Goal: Information Seeking & Learning: Learn about a topic

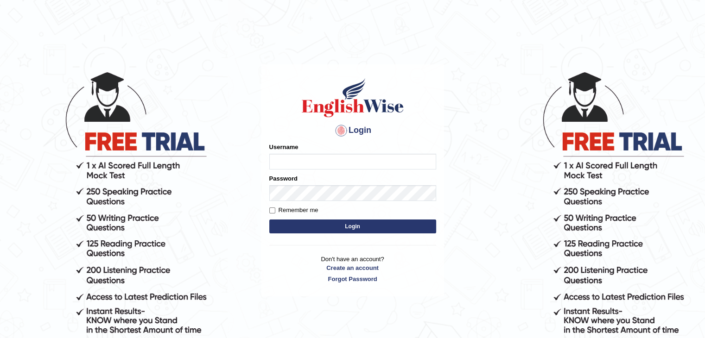
type input "sanjayagrahari_parramatta"
click at [376, 229] on button "Login" at bounding box center [352, 227] width 167 height 14
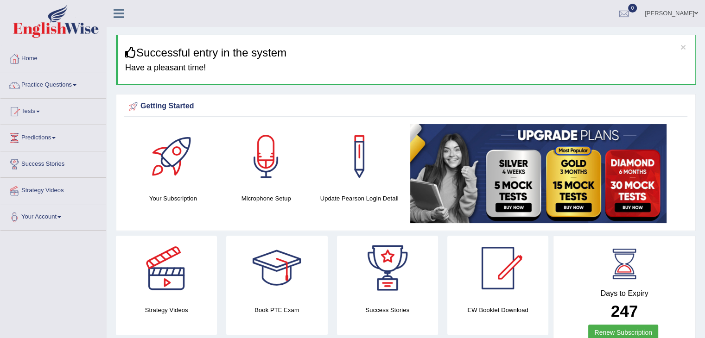
click at [69, 81] on link "Practice Questions" at bounding box center [53, 83] width 106 height 23
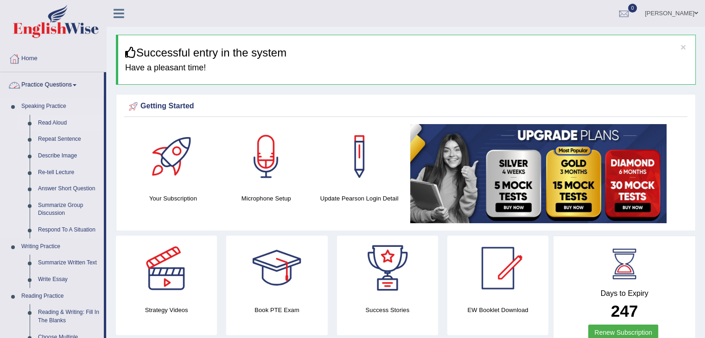
click at [57, 121] on link "Read Aloud" at bounding box center [69, 123] width 70 height 17
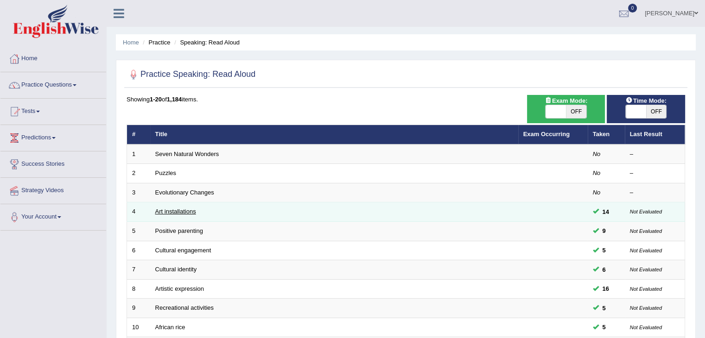
click at [172, 210] on link "Art installations" at bounding box center [175, 211] width 41 height 7
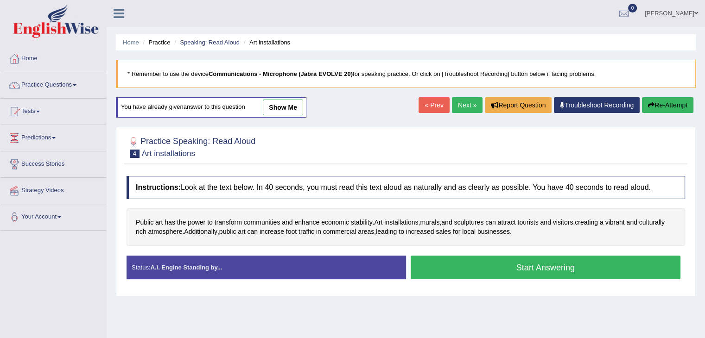
click at [289, 102] on link "show me" at bounding box center [283, 108] width 40 height 16
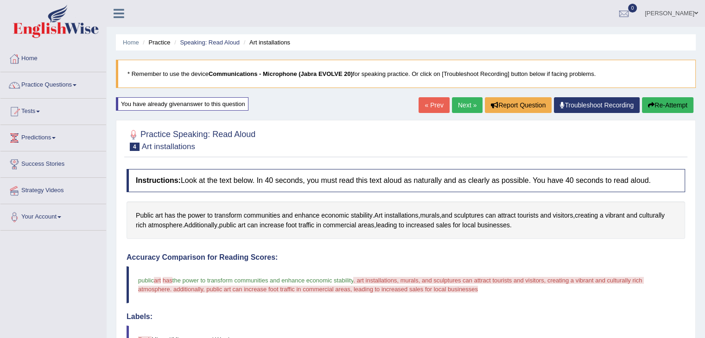
click at [469, 300] on blockquote "public art are has have the power to transform communities and enhance economic…" at bounding box center [406, 285] width 559 height 37
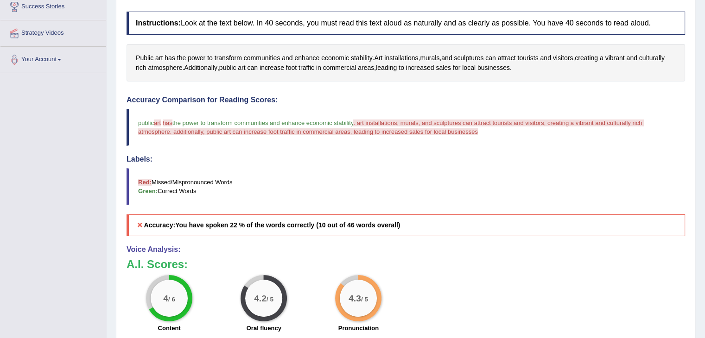
scroll to position [162, 0]
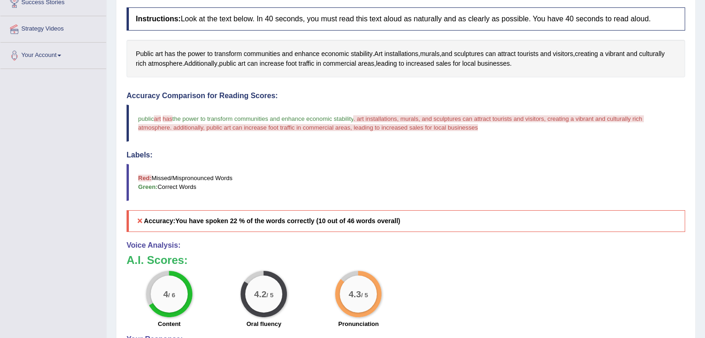
click at [647, 105] on blockquote "public art are has have the power to transform communities and enhance economic…" at bounding box center [406, 123] width 559 height 37
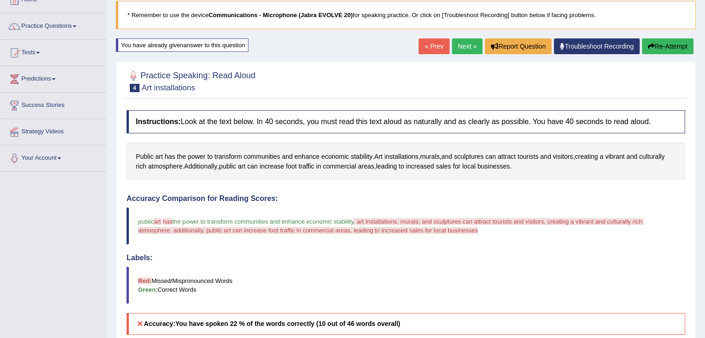
scroll to position [54, 0]
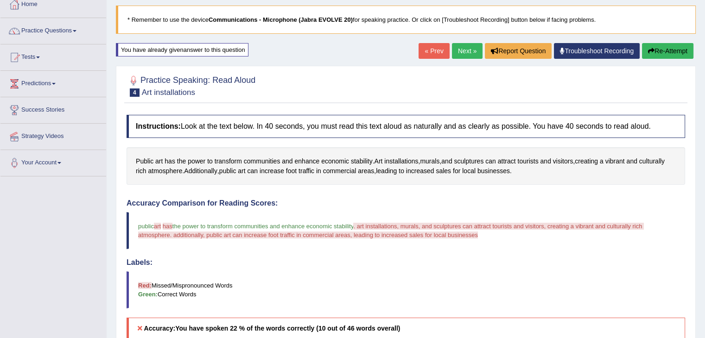
click at [676, 45] on button "Re-Attempt" at bounding box center [667, 51] width 51 height 16
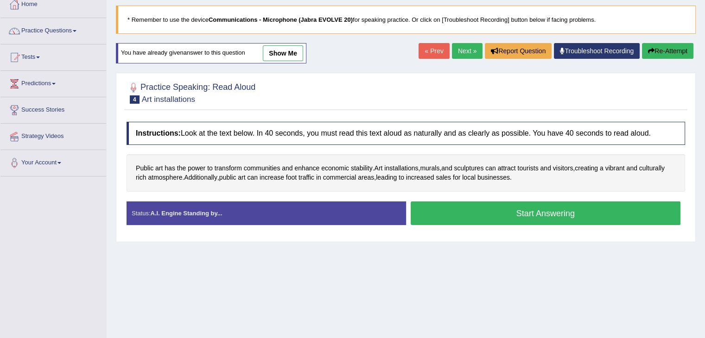
click at [484, 206] on button "Start Answering" at bounding box center [546, 214] width 270 height 24
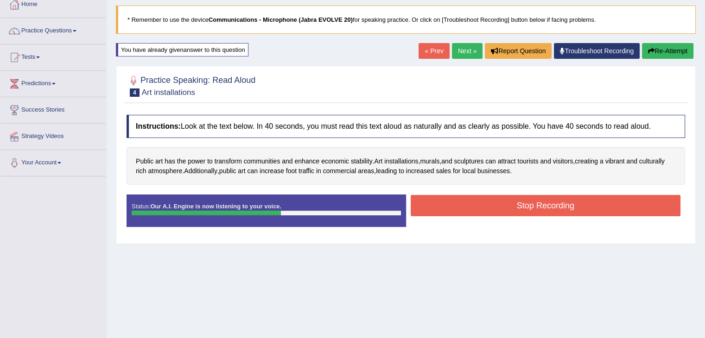
click at [565, 203] on button "Stop Recording" at bounding box center [546, 205] width 270 height 21
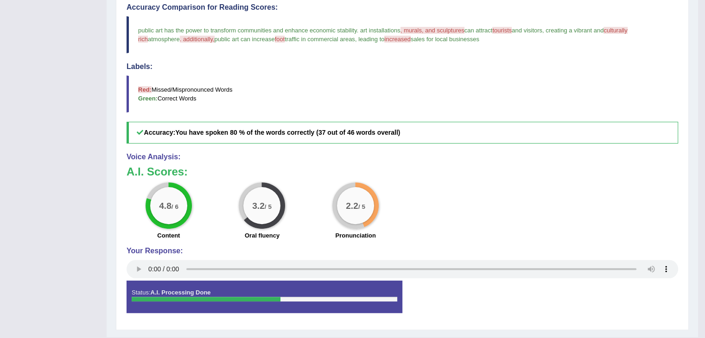
scroll to position [271, 0]
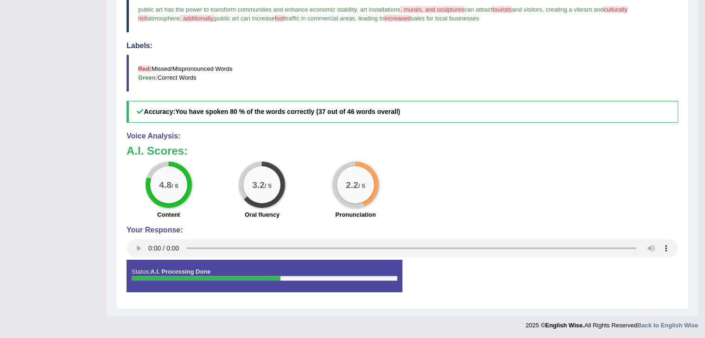
click at [621, 112] on h5 "Accuracy: You have spoken 80 % of the words correctly (37 out of 46 words overa…" at bounding box center [403, 112] width 552 height 22
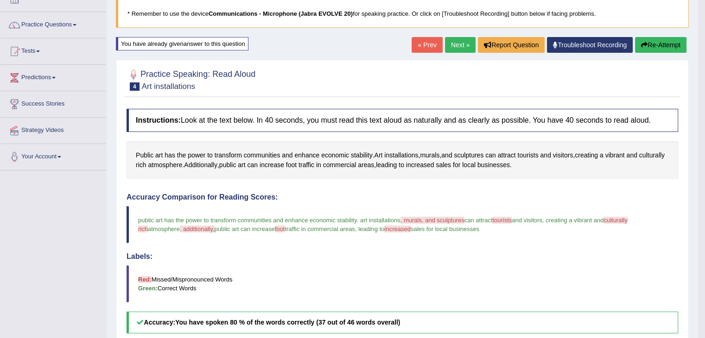
scroll to position [57, 0]
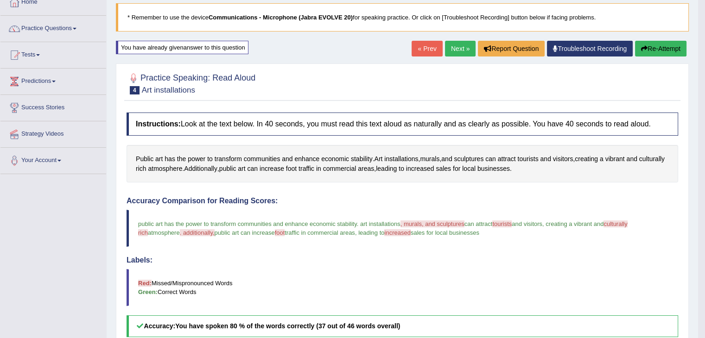
click at [663, 50] on button "Re-Attempt" at bounding box center [660, 49] width 51 height 16
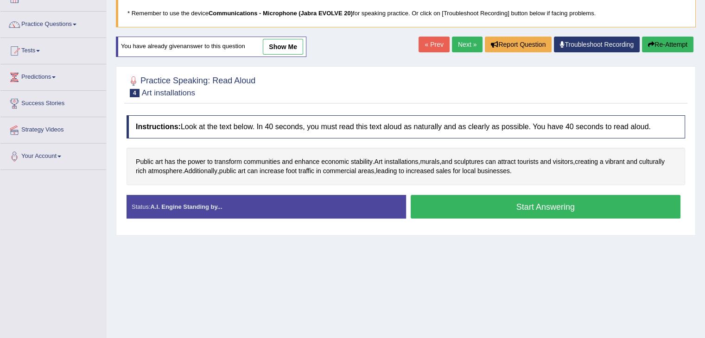
scroll to position [128, 0]
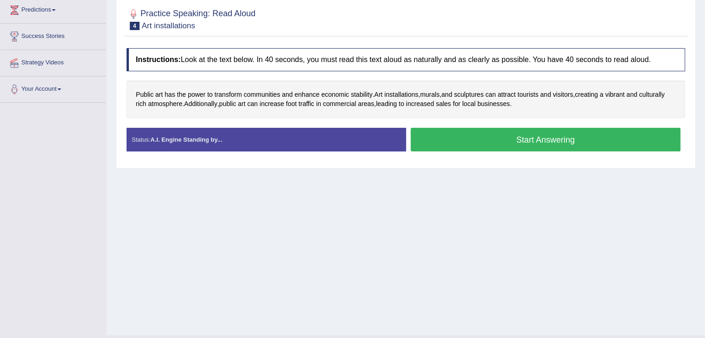
click at [480, 137] on button "Start Answering" at bounding box center [546, 140] width 270 height 24
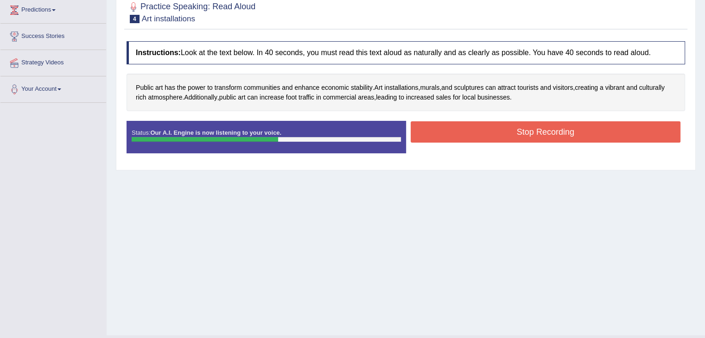
click at [615, 137] on button "Stop Recording" at bounding box center [546, 131] width 270 height 21
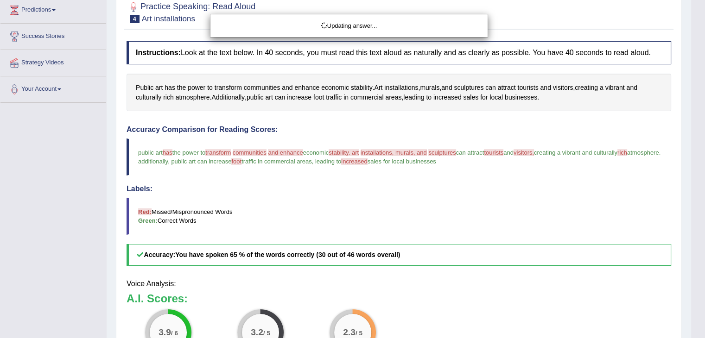
click at [273, 273] on div "Updating answer..." at bounding box center [352, 169] width 705 height 338
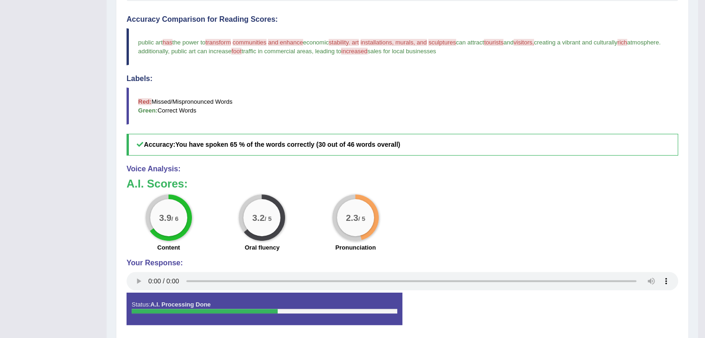
scroll to position [241, 0]
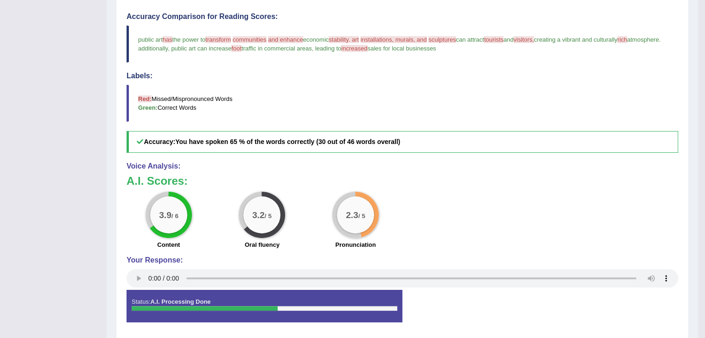
click at [627, 119] on blockquote "Red: Missed/Mispronounced Words Green: Correct Words" at bounding box center [403, 103] width 552 height 37
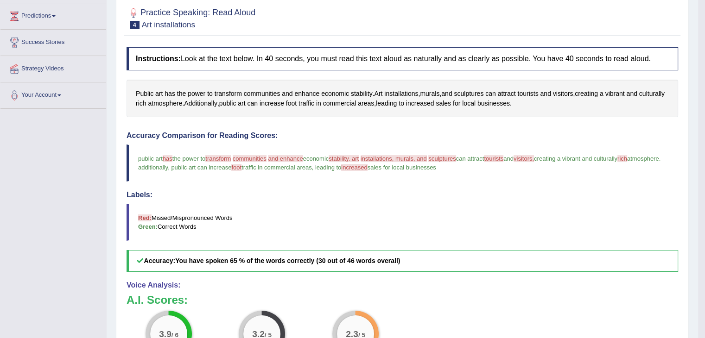
scroll to position [0, 0]
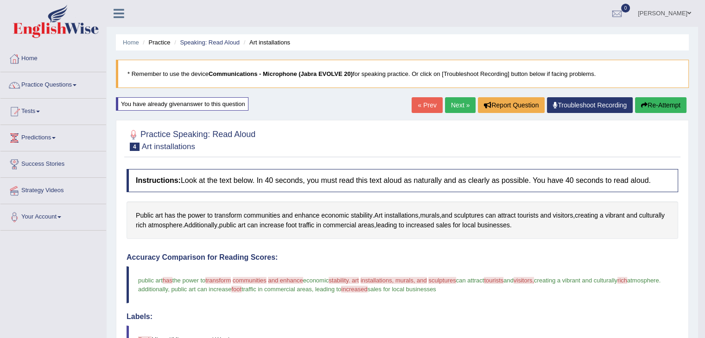
click at [454, 100] on link "Next »" at bounding box center [460, 105] width 31 height 16
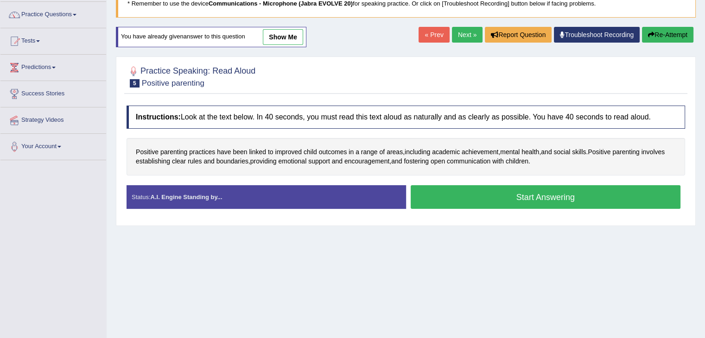
scroll to position [71, 0]
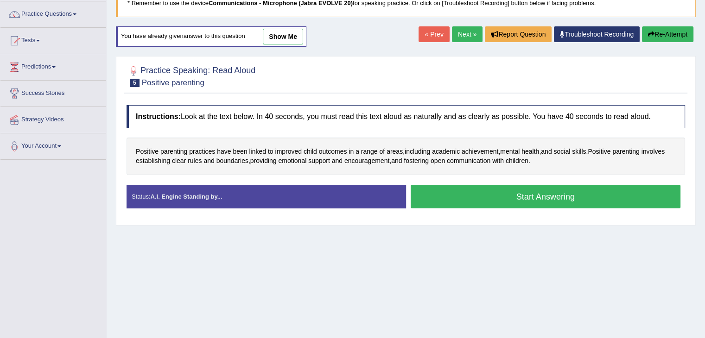
click at [284, 38] on link "show me" at bounding box center [283, 37] width 40 height 16
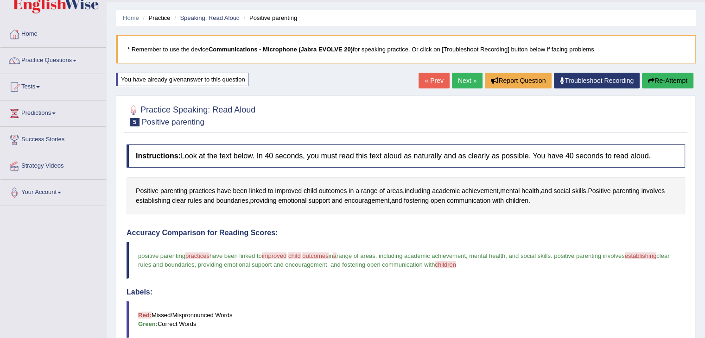
scroll to position [0, 0]
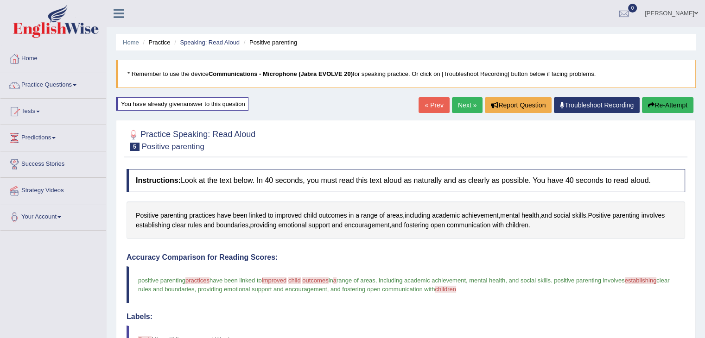
click at [672, 98] on button "Re-Attempt" at bounding box center [667, 105] width 51 height 16
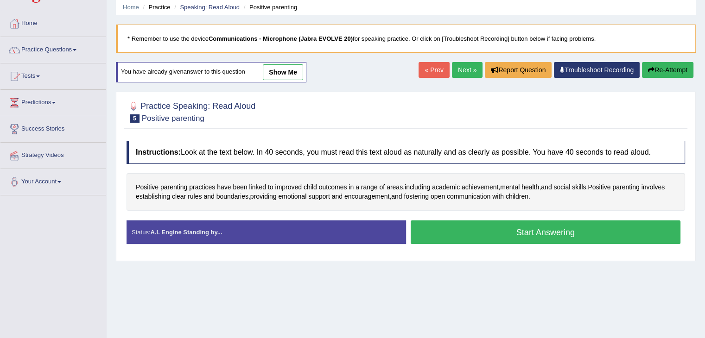
scroll to position [41, 0]
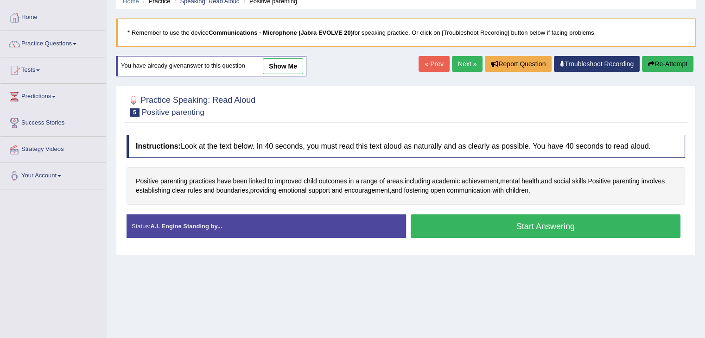
click at [501, 224] on button "Start Answering" at bounding box center [546, 227] width 270 height 24
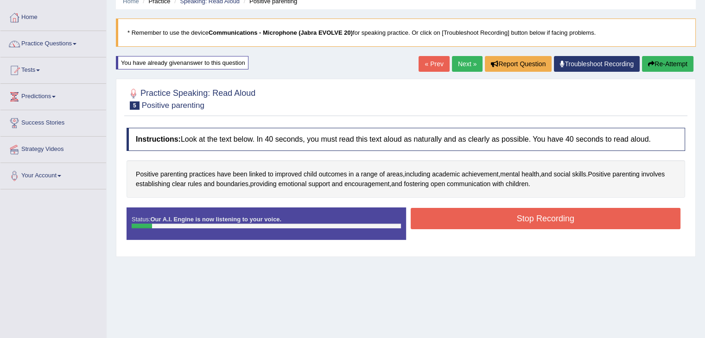
click at [676, 67] on button "Re-Attempt" at bounding box center [667, 64] width 51 height 16
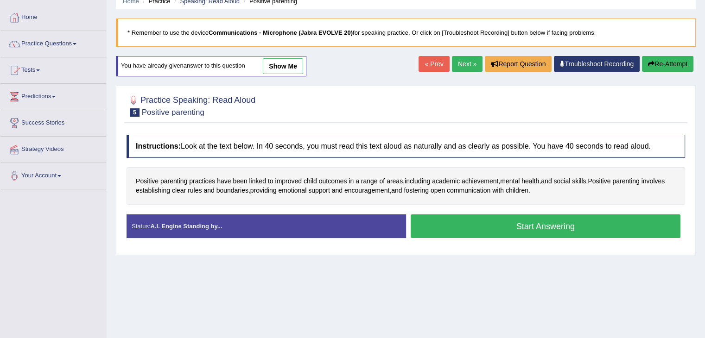
click at [528, 228] on button "Start Answering" at bounding box center [546, 227] width 270 height 24
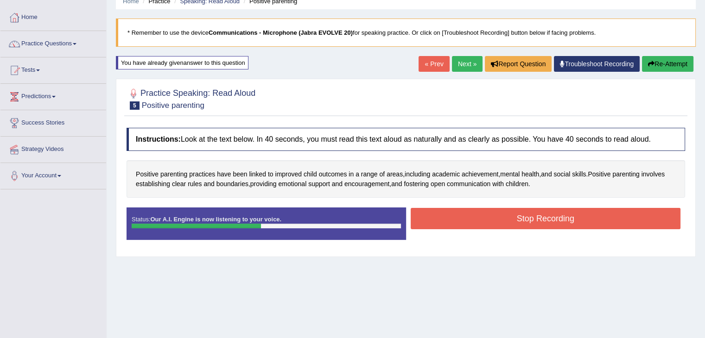
click at [605, 213] on button "Stop Recording" at bounding box center [546, 218] width 270 height 21
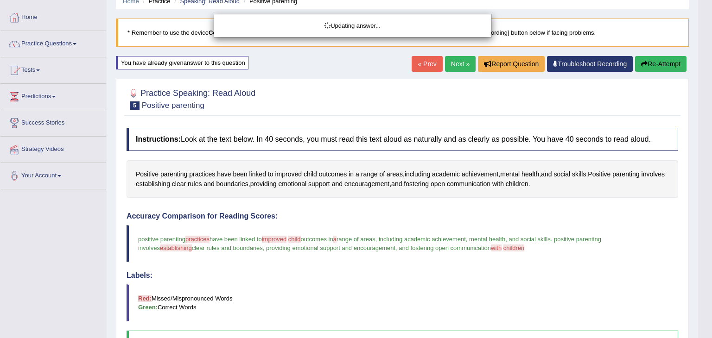
click at [627, 306] on div "Updating answer..." at bounding box center [356, 169] width 712 height 338
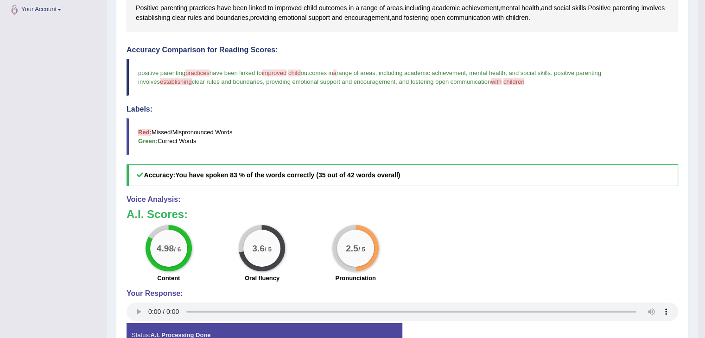
scroll to position [271, 0]
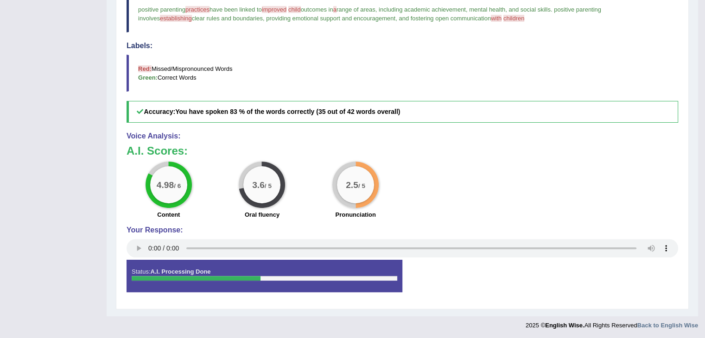
click at [637, 162] on div "4.98 / 6 Content 3.6 / 5 Oral fluency 2.5 / 5 Pronunciation" at bounding box center [402, 192] width 561 height 60
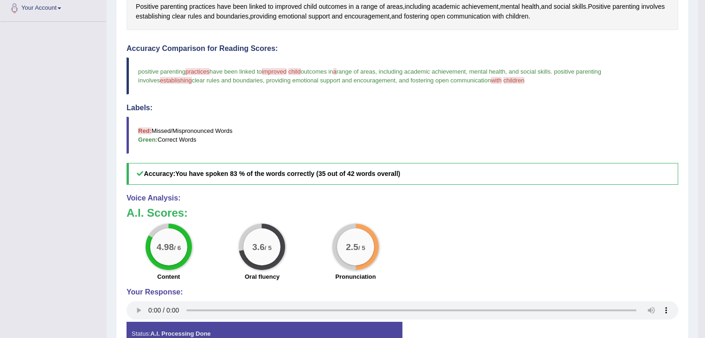
scroll to position [210, 0]
click at [597, 149] on blockquote "Red: Missed/Mispronounced Words Green: Correct Words" at bounding box center [403, 134] width 552 height 37
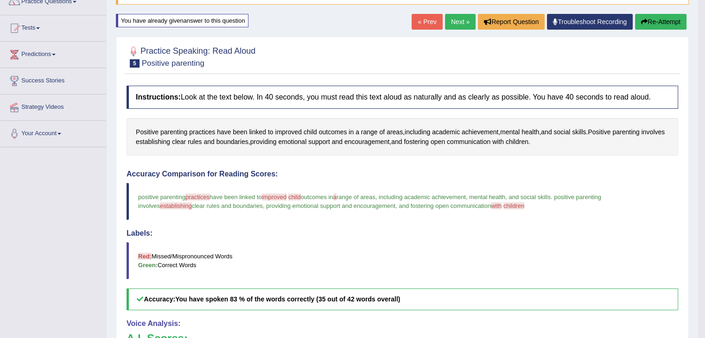
scroll to position [86, 0]
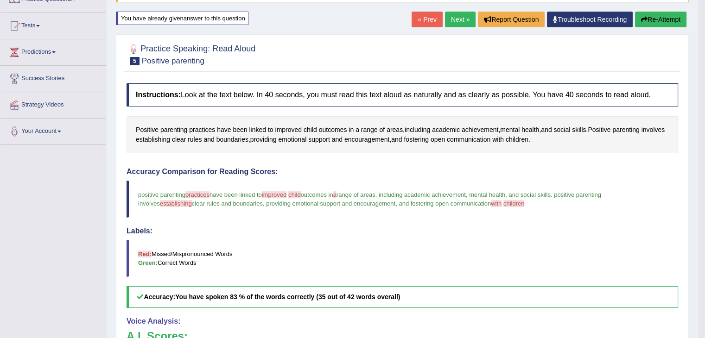
click at [656, 15] on button "Re-Attempt" at bounding box center [660, 20] width 51 height 16
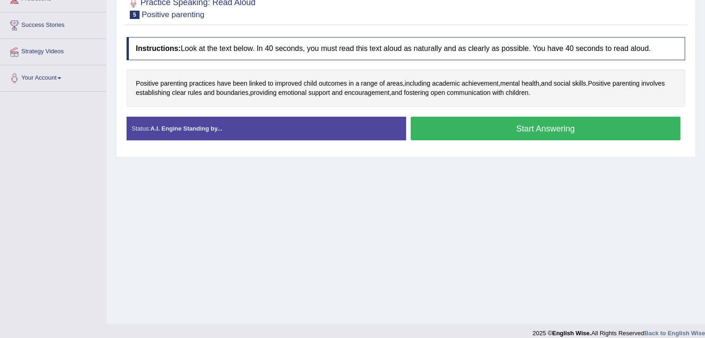
scroll to position [141, 0]
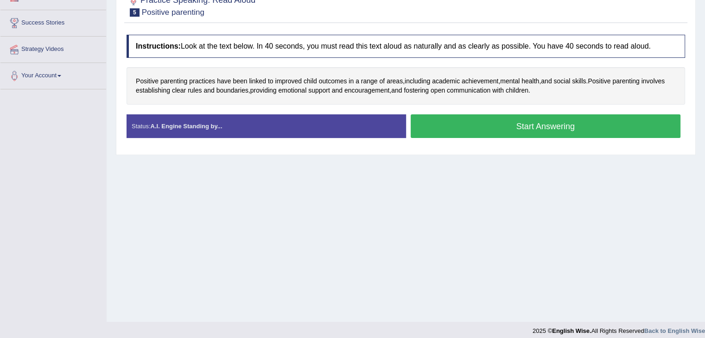
click at [468, 128] on button "Start Answering" at bounding box center [546, 127] width 270 height 24
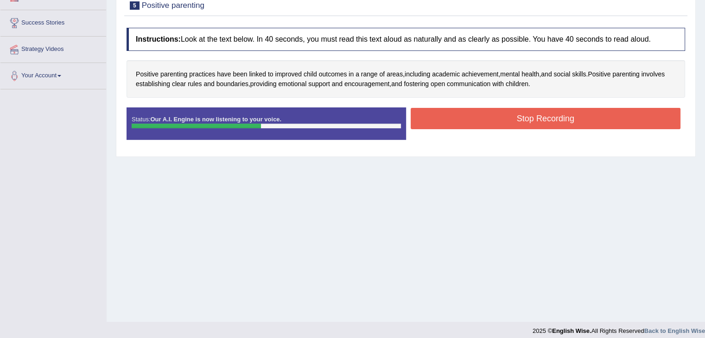
click at [559, 122] on button "Stop Recording" at bounding box center [546, 118] width 270 height 21
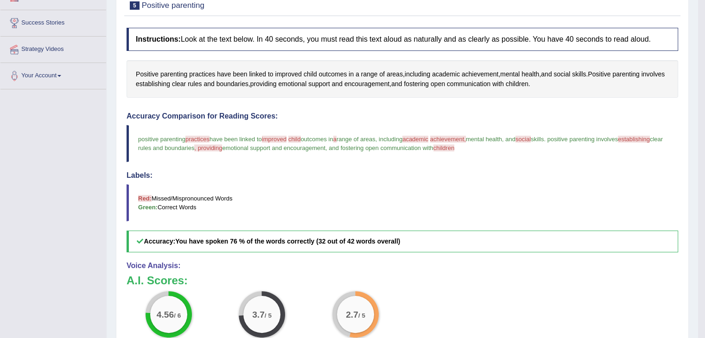
click at [646, 318] on div "4.56 / 6 Content 3.7 / 5 Oral fluency 2.7 / 5 Pronunciation" at bounding box center [402, 322] width 561 height 60
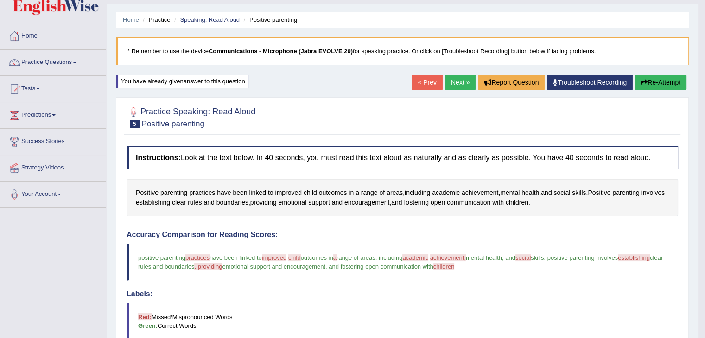
scroll to position [21, 0]
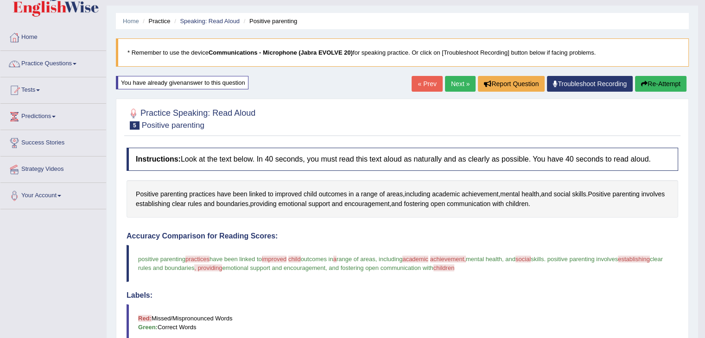
click at [665, 82] on button "Re-Attempt" at bounding box center [660, 84] width 51 height 16
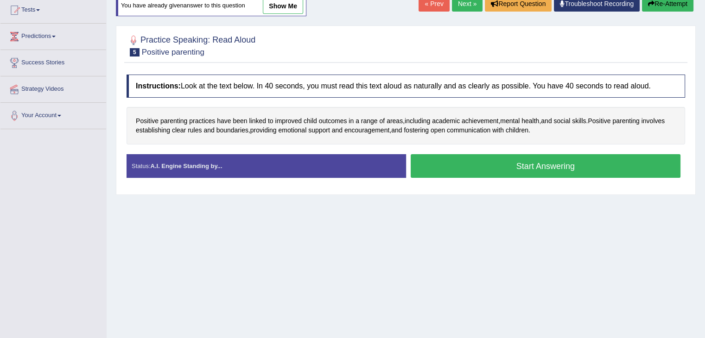
scroll to position [104, 0]
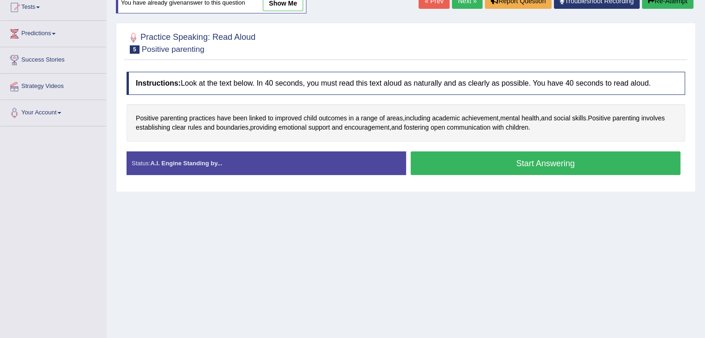
click at [529, 166] on button "Start Answering" at bounding box center [546, 164] width 270 height 24
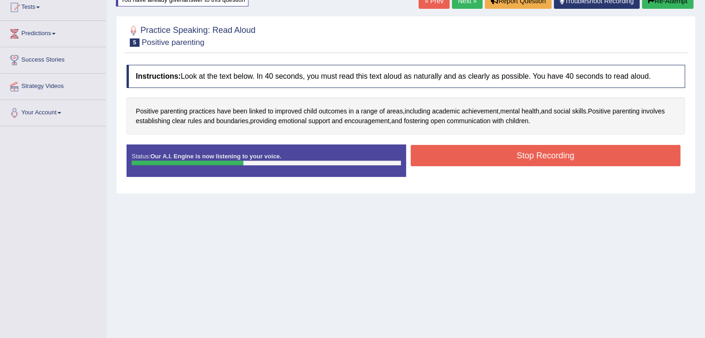
click at [564, 153] on button "Stop Recording" at bounding box center [546, 155] width 270 height 21
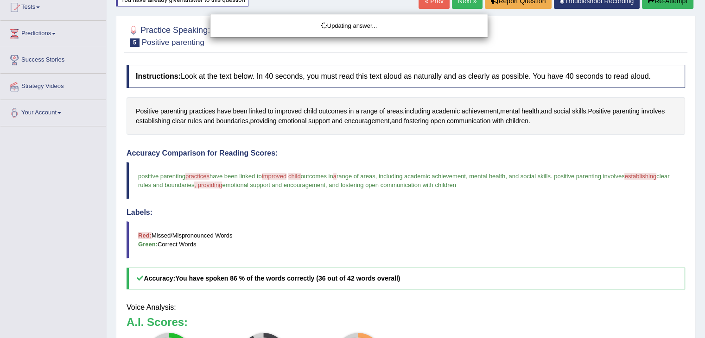
click at [636, 265] on div "Updating answer..." at bounding box center [352, 169] width 705 height 338
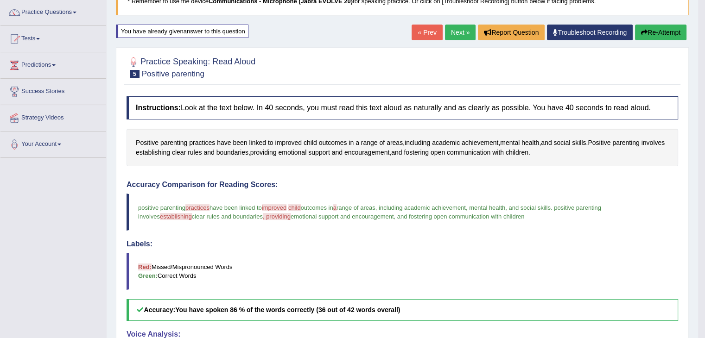
scroll to position [72, 0]
click at [458, 35] on link "Next »" at bounding box center [460, 33] width 31 height 16
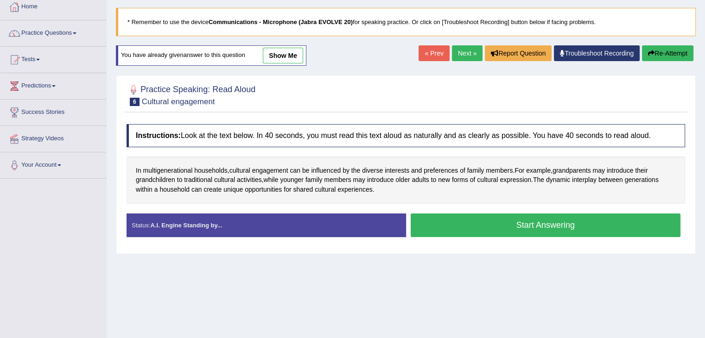
scroll to position [60, 0]
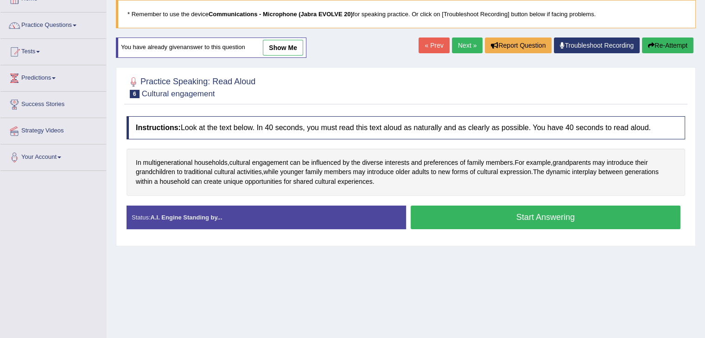
click at [515, 220] on button "Start Answering" at bounding box center [546, 218] width 270 height 24
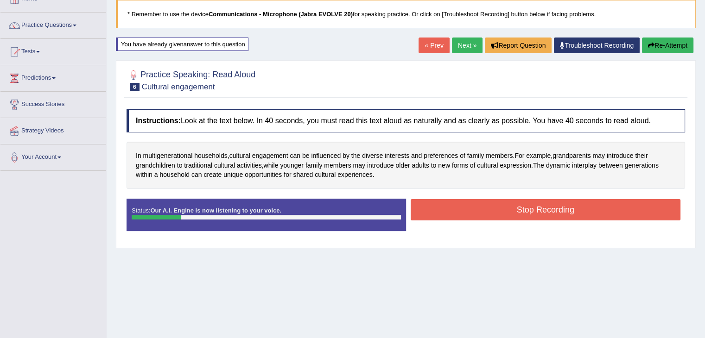
click at [515, 211] on button "Stop Recording" at bounding box center [546, 209] width 270 height 21
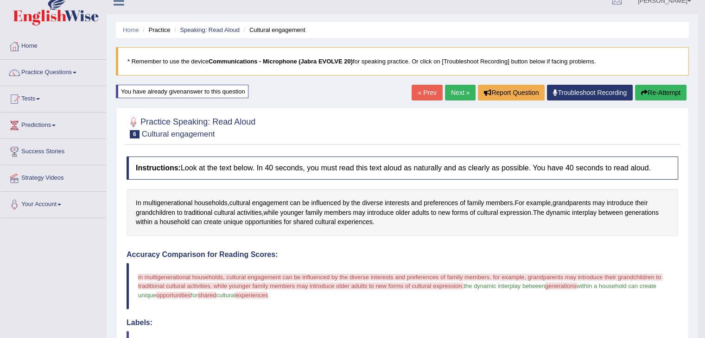
scroll to position [0, 0]
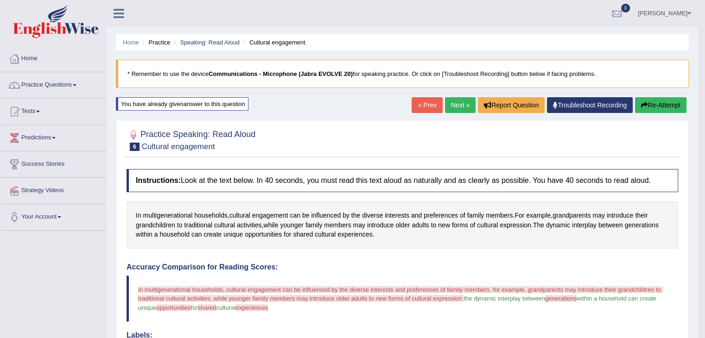
click at [445, 99] on link "Next »" at bounding box center [460, 105] width 31 height 16
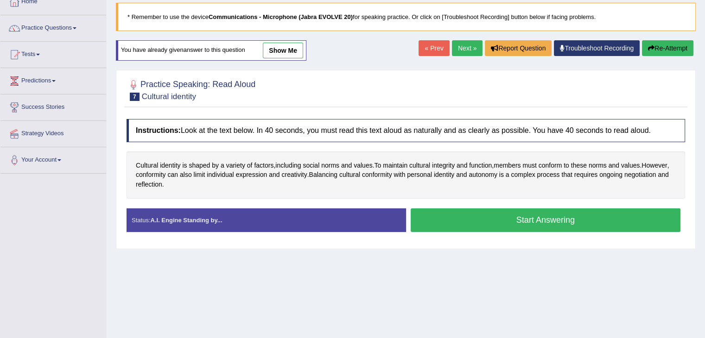
scroll to position [68, 0]
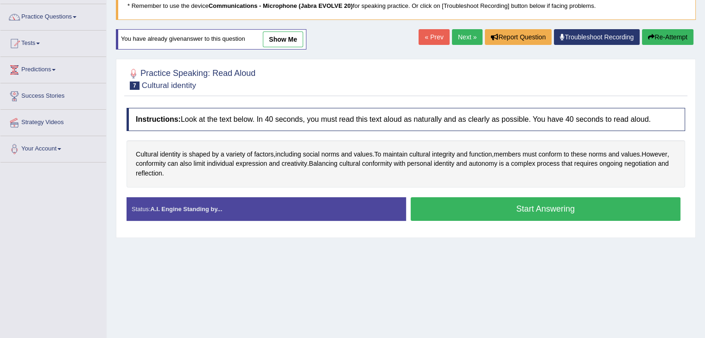
click at [281, 36] on link "show me" at bounding box center [283, 40] width 40 height 16
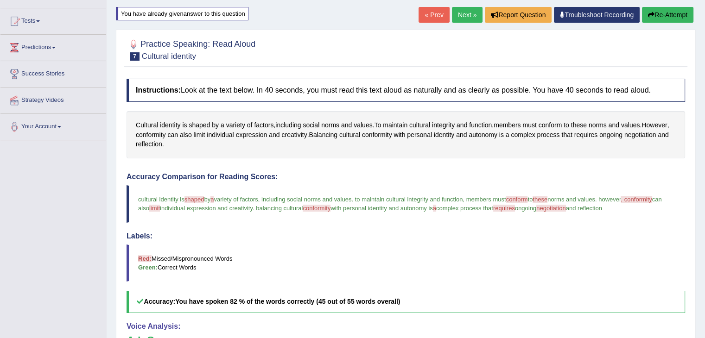
scroll to position [85, 0]
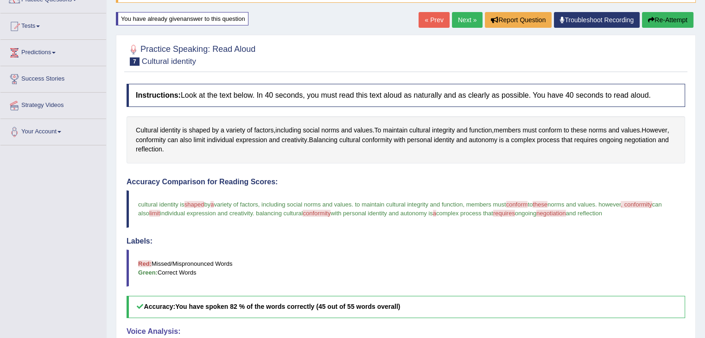
click at [681, 19] on button "Re-Attempt" at bounding box center [667, 20] width 51 height 16
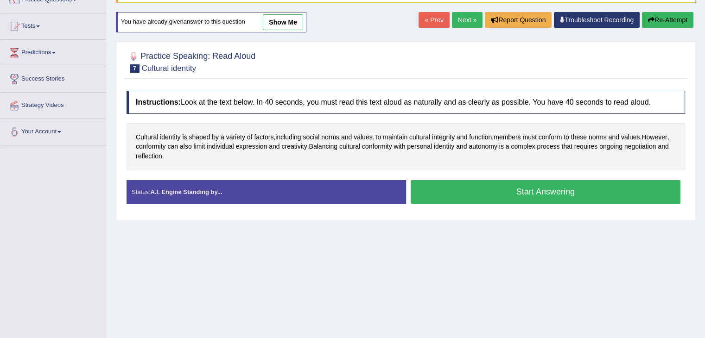
click at [479, 197] on button "Start Answering" at bounding box center [546, 192] width 270 height 24
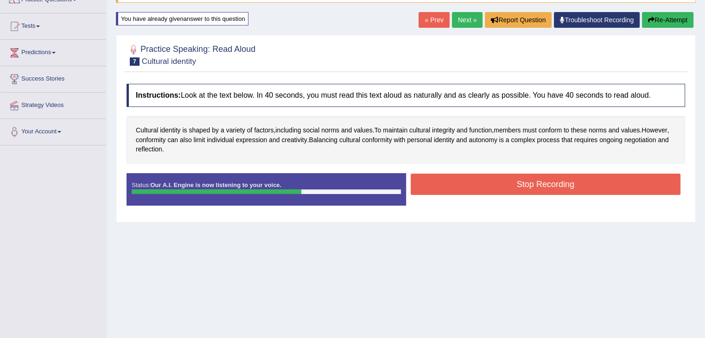
click at [514, 182] on button "Stop Recording" at bounding box center [546, 184] width 270 height 21
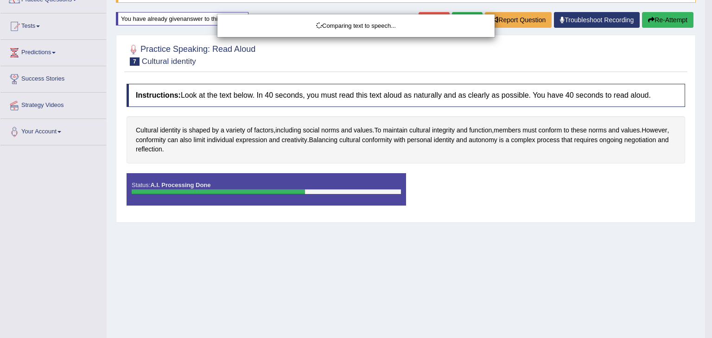
click at [651, 309] on div "Comparing text to speech..." at bounding box center [356, 169] width 712 height 338
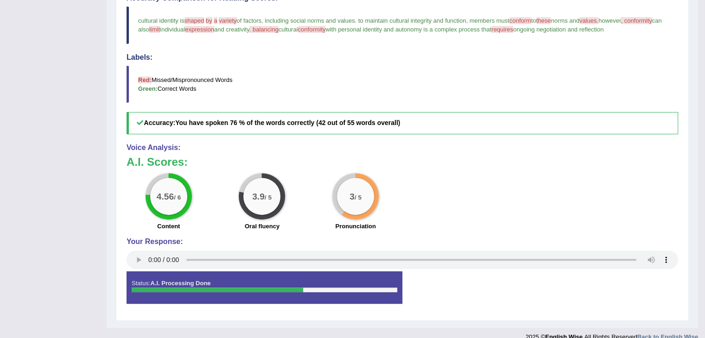
scroll to position [281, 0]
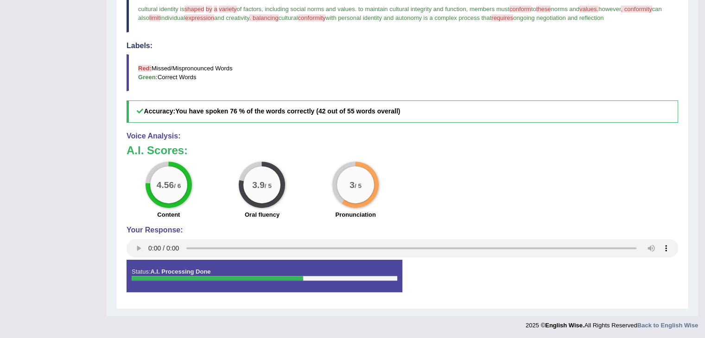
click at [687, 242] on div "Practice Speaking: Read Aloud 7 Cultural identity Instructions: Look at the tex…" at bounding box center [402, 74] width 573 height 470
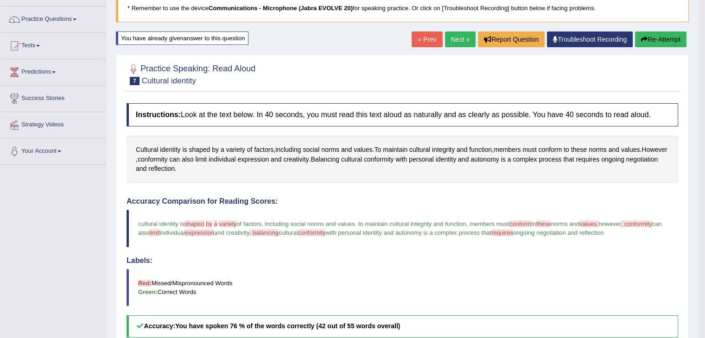
scroll to position [60, 0]
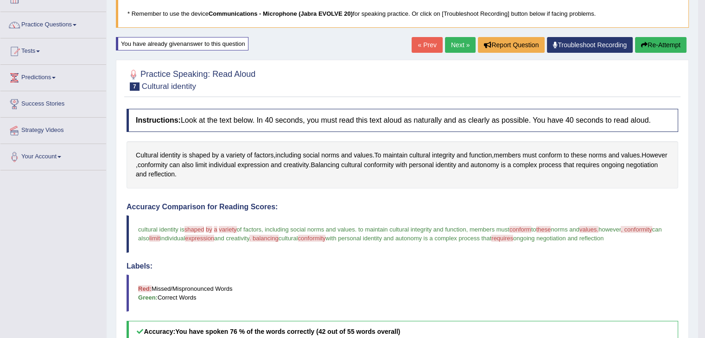
click at [663, 45] on button "Re-Attempt" at bounding box center [660, 45] width 51 height 16
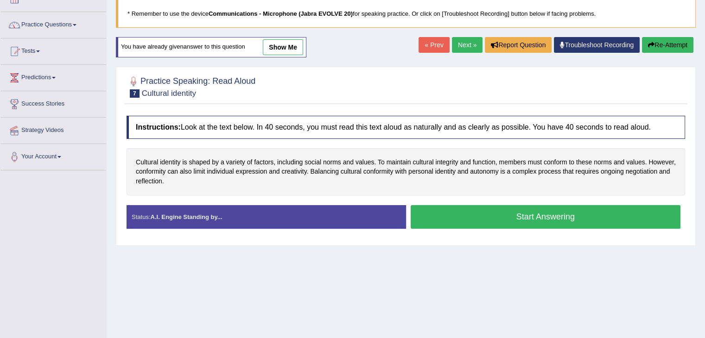
click at [476, 216] on button "Start Answering" at bounding box center [546, 217] width 270 height 24
click at [530, 213] on button "Start Answering" at bounding box center [546, 217] width 270 height 24
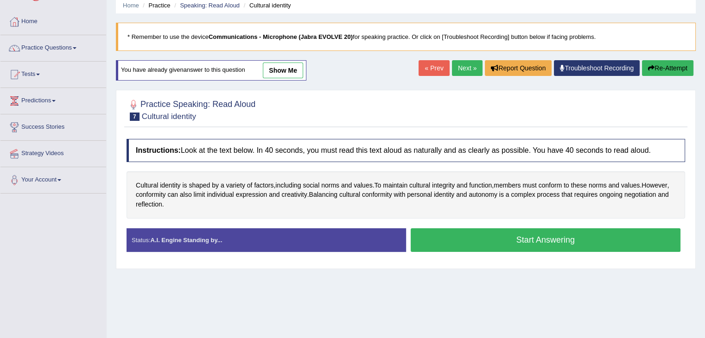
scroll to position [42, 0]
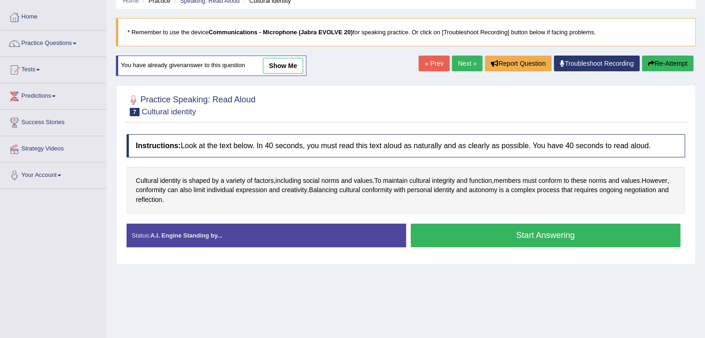
click at [503, 235] on button "Start Answering" at bounding box center [546, 236] width 270 height 24
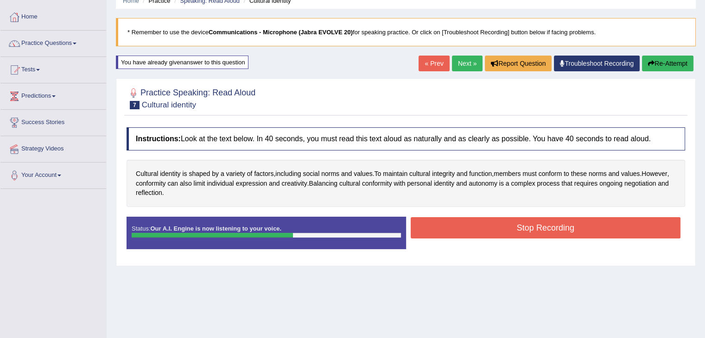
click at [534, 229] on button "Stop Recording" at bounding box center [546, 227] width 270 height 21
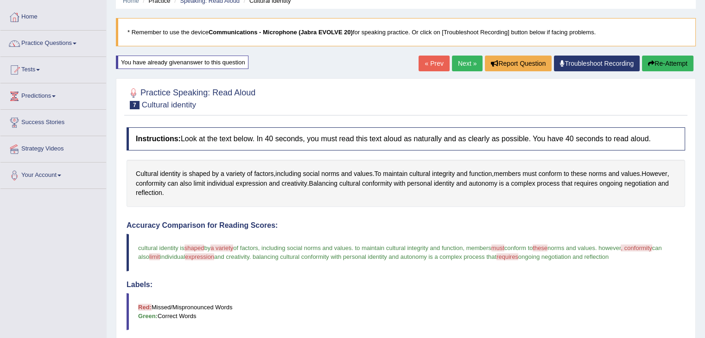
click at [655, 294] on div "Updating answer..." at bounding box center [352, 169] width 705 height 338
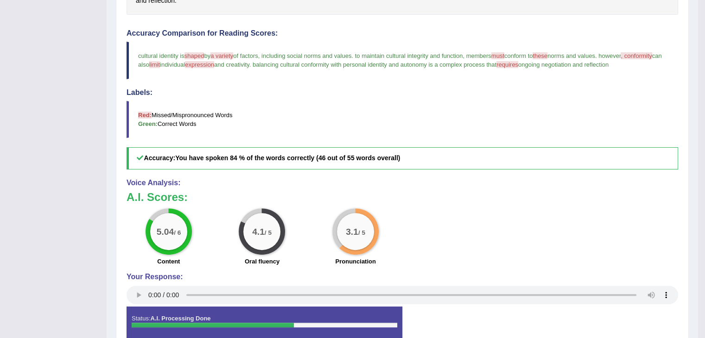
scroll to position [281, 0]
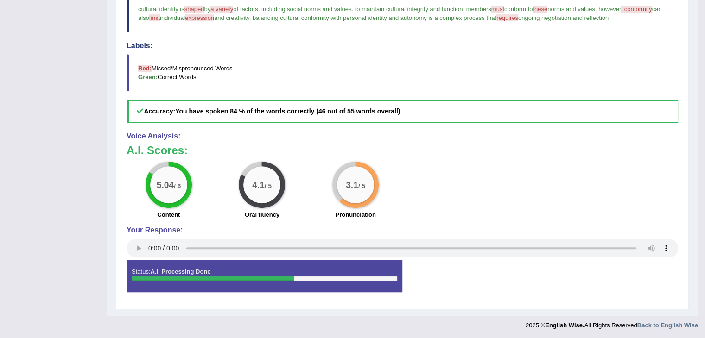
click at [645, 145] on h3 "A.I. Scores:" at bounding box center [403, 151] width 552 height 12
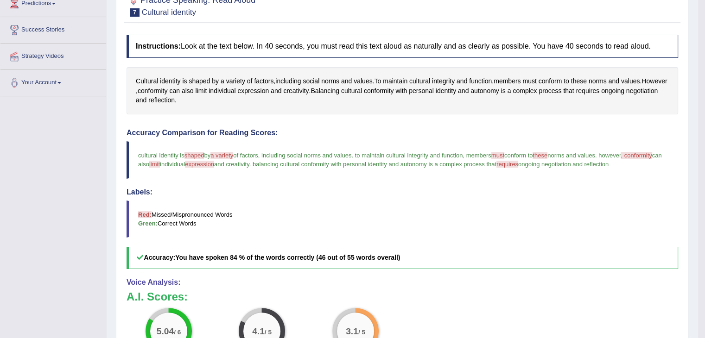
scroll to position [0, 0]
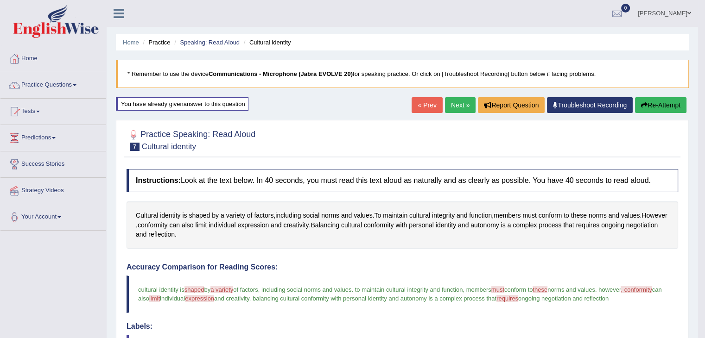
click at [662, 99] on button "Re-Attempt" at bounding box center [660, 105] width 51 height 16
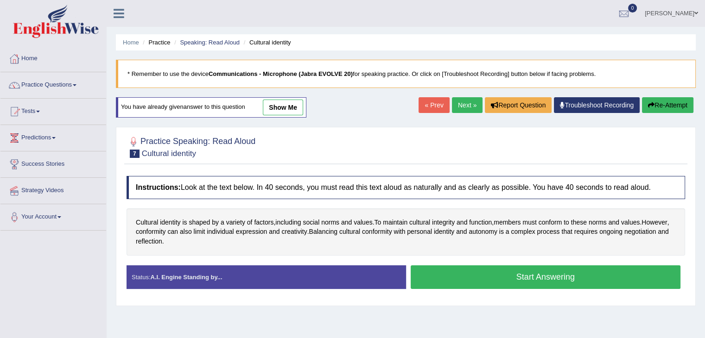
click at [505, 292] on div "Stop Recording" at bounding box center [546, 292] width 280 height 0
click button "Start Answering"
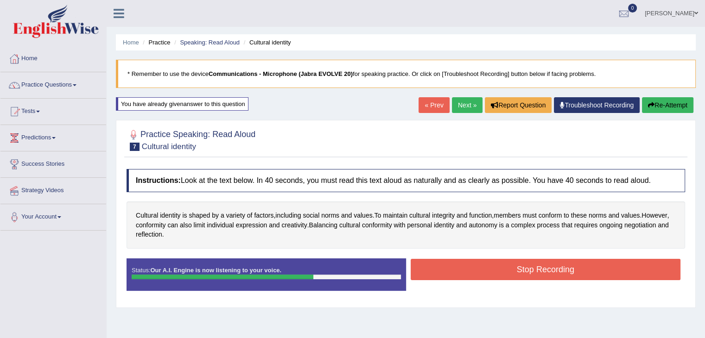
click button "Stop Recording"
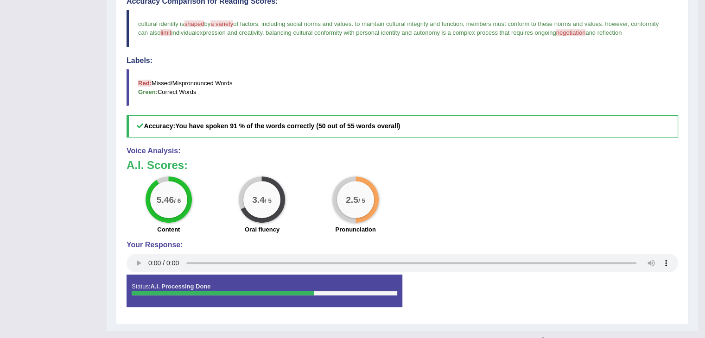
scroll to position [275, 0]
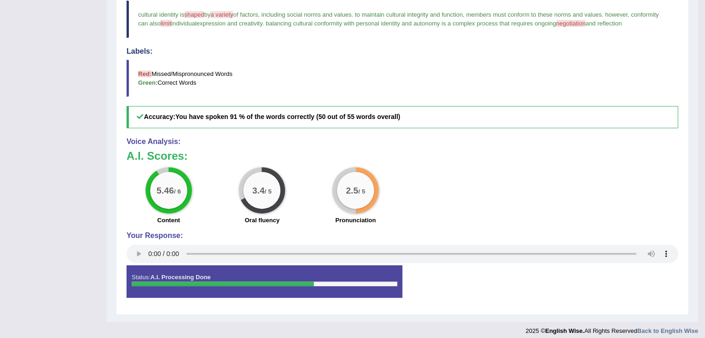
click div "Stop Recording"
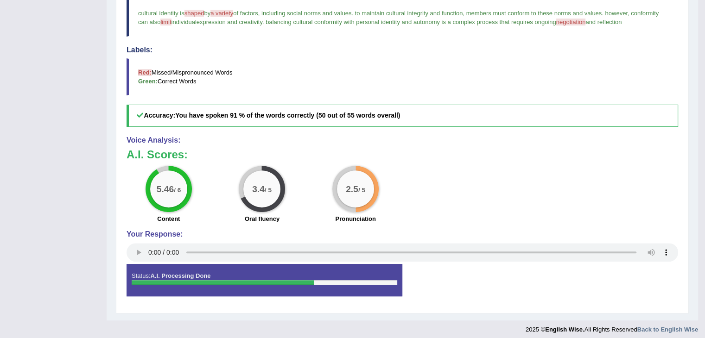
click blockquote "Red: Missed/Mispronounced Words Green: Correct Words"
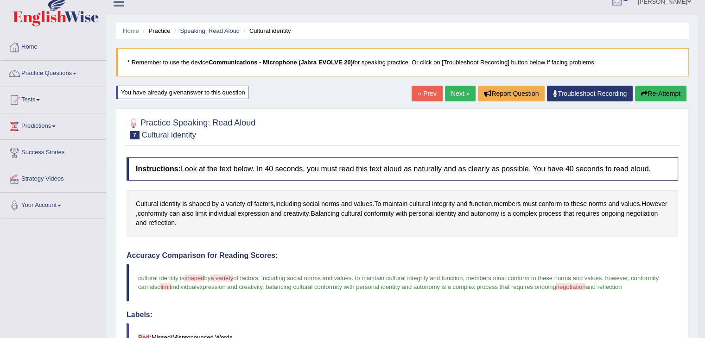
scroll to position [0, 0]
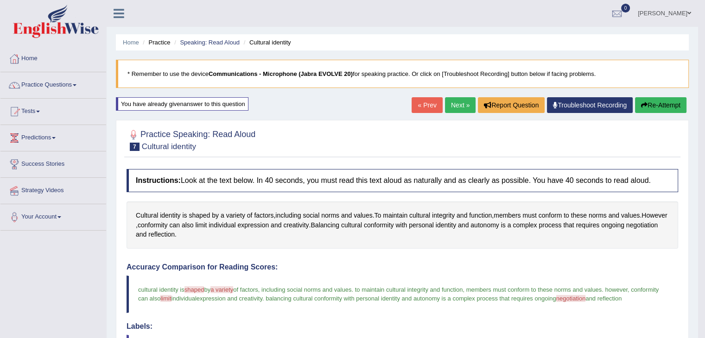
click button "Re-Attempt"
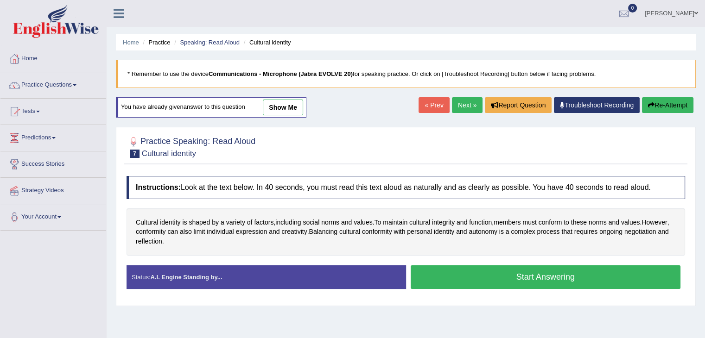
click at [488, 292] on div "Stop Recording" at bounding box center [546, 292] width 280 height 0
click at [479, 285] on button "Start Answering" at bounding box center [546, 278] width 270 height 24
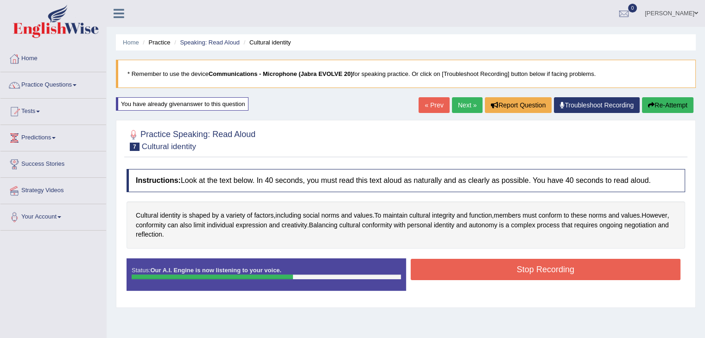
click at [502, 266] on button "Stop Recording" at bounding box center [546, 269] width 270 height 21
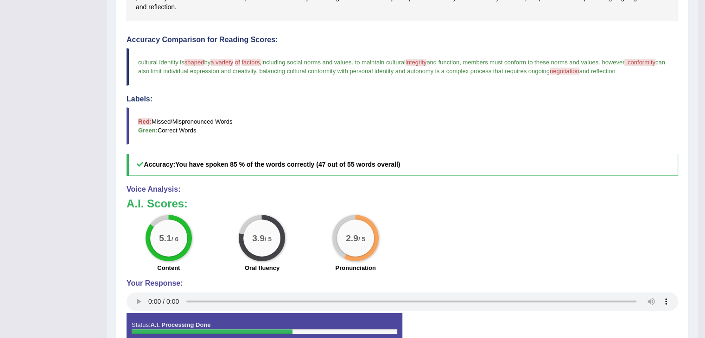
scroll to position [239, 0]
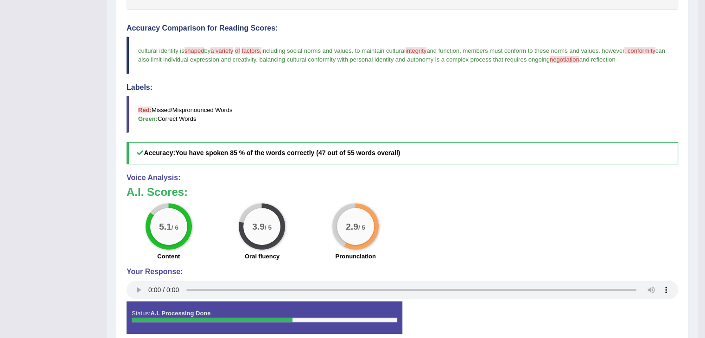
click at [680, 260] on div "5.1 / 6 Content 3.9 / 5 Oral fluency 2.9 / 5 Pronunciation" at bounding box center [402, 234] width 561 height 60
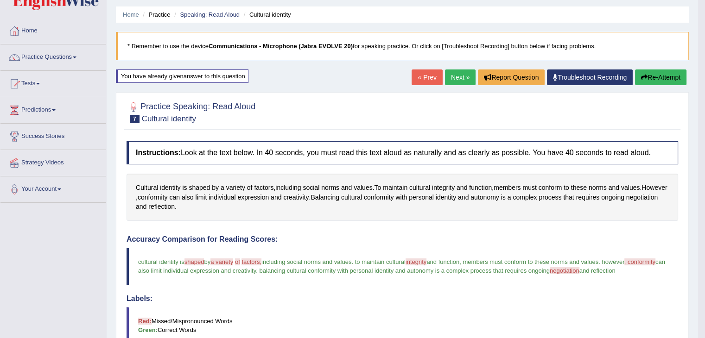
scroll to position [24, 0]
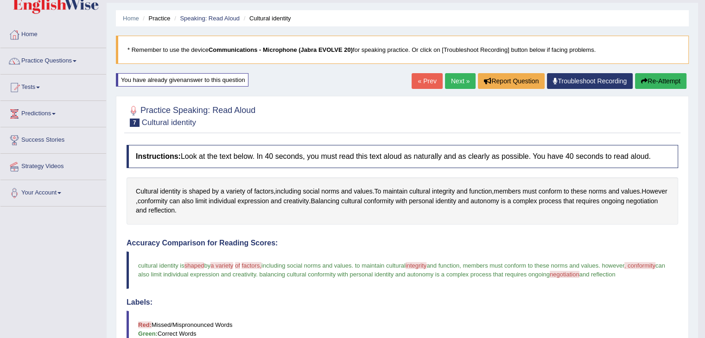
click at [659, 82] on button "Re-Attempt" at bounding box center [660, 81] width 51 height 16
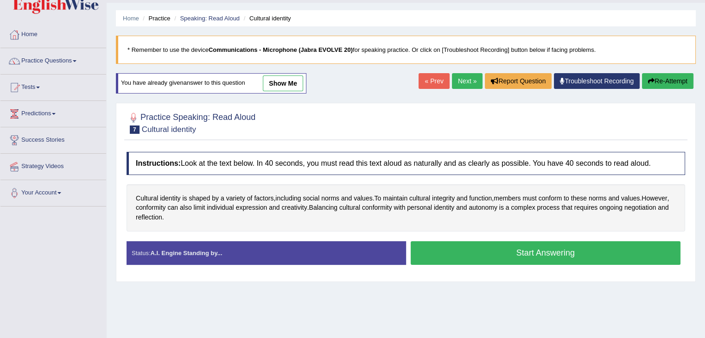
click at [486, 248] on button "Start Answering" at bounding box center [546, 254] width 270 height 24
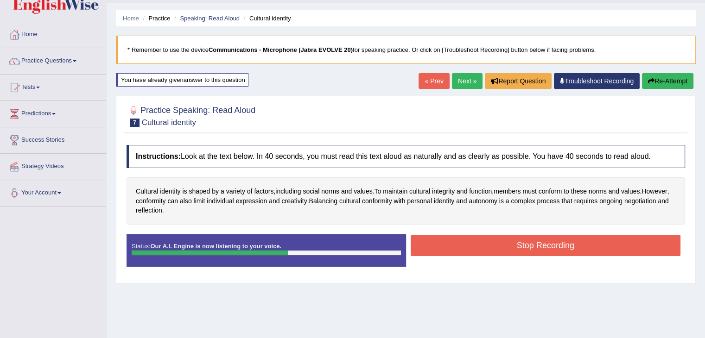
click at [620, 243] on button "Stop Recording" at bounding box center [546, 245] width 270 height 21
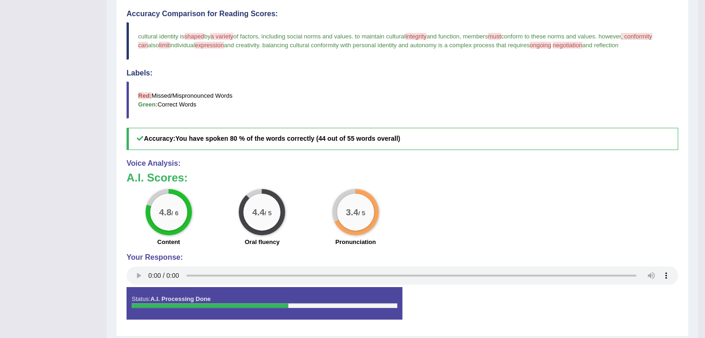
scroll to position [281, 0]
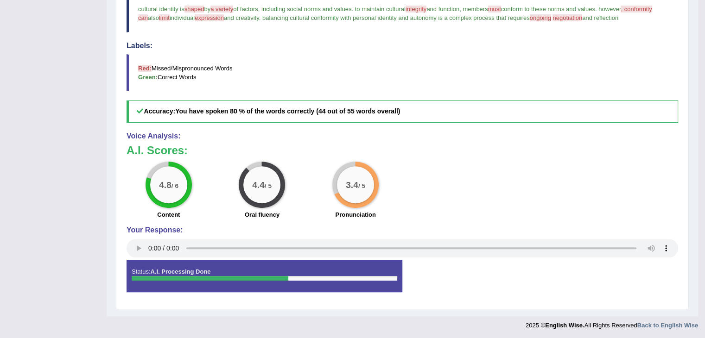
click at [655, 163] on div "4.8 / 6 Content 4.4 / 5 Oral fluency 3.4 / 5 Pronunciation" at bounding box center [402, 192] width 561 height 60
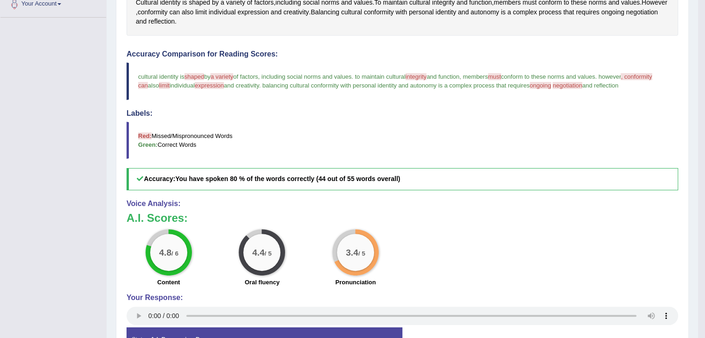
scroll to position [0, 0]
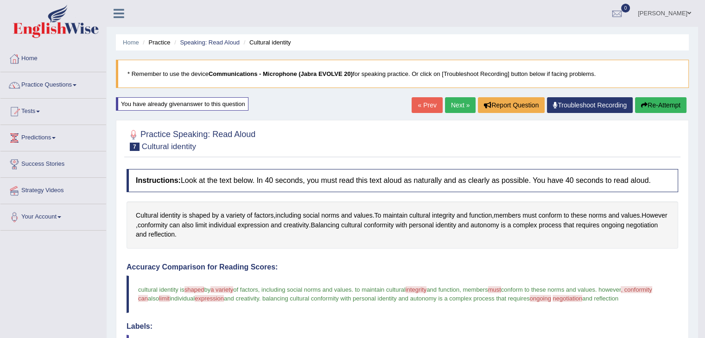
click at [663, 98] on button "Re-Attempt" at bounding box center [660, 105] width 51 height 16
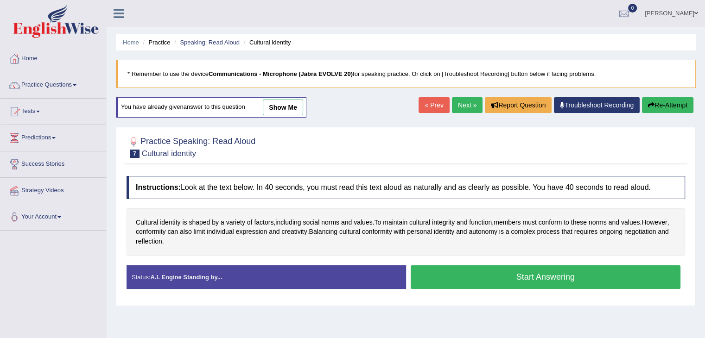
click at [487, 275] on button "Start Answering" at bounding box center [546, 278] width 270 height 24
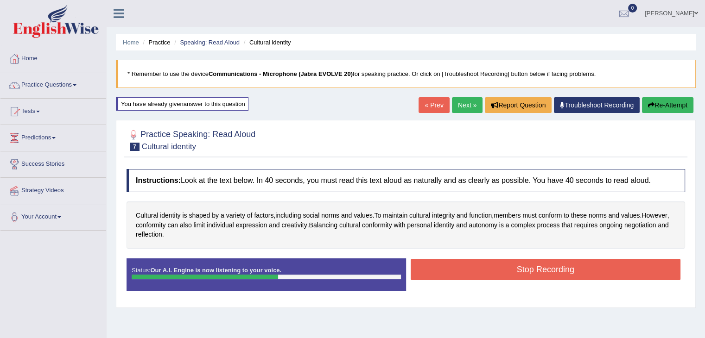
click at [541, 261] on button "Stop Recording" at bounding box center [546, 269] width 270 height 21
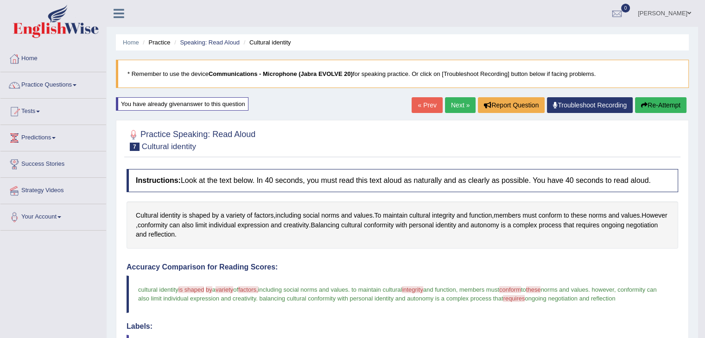
click at [426, 311] on blockquote "cultural identity is shaped it by has a variety bivarities of factors, vectors …" at bounding box center [403, 294] width 552 height 37
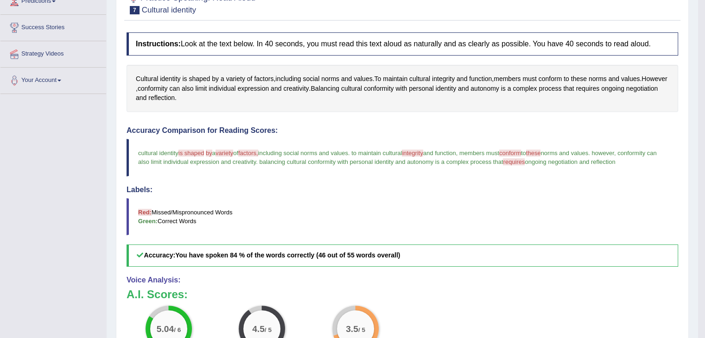
scroll to position [281, 0]
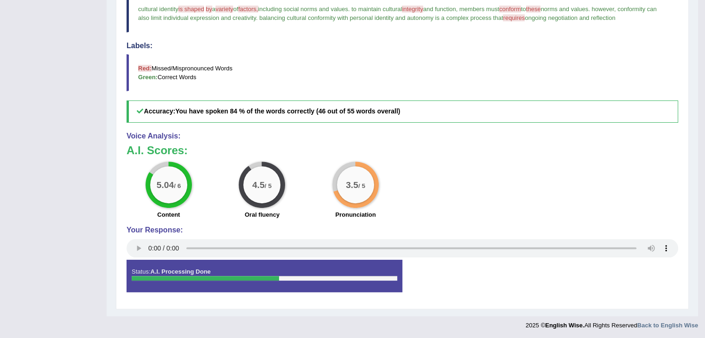
click at [655, 205] on div "5.04 / 6 Content 4.5 / 5 Oral fluency 3.5 / 5 Pronunciation" at bounding box center [402, 192] width 561 height 60
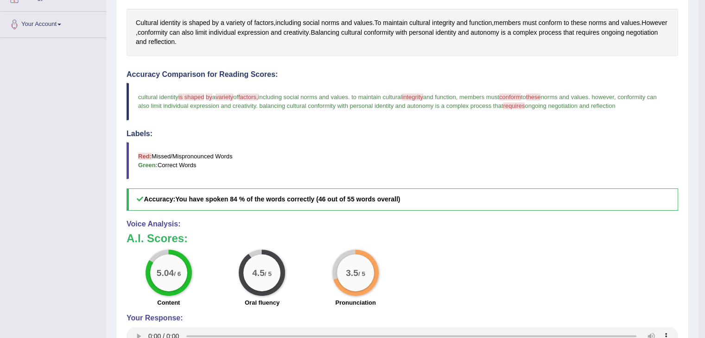
scroll to position [190, 0]
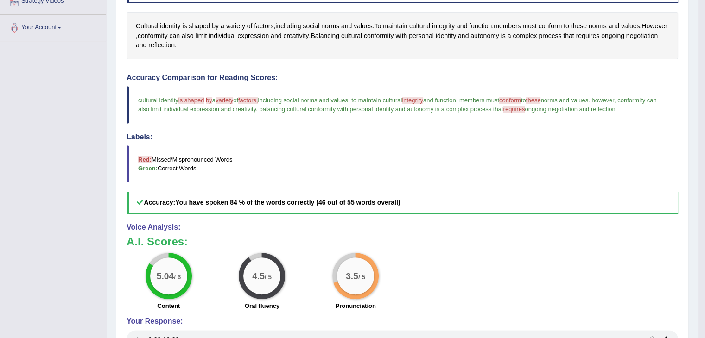
click at [384, 281] on div "3.5 / 5 Pronunciation" at bounding box center [356, 283] width 94 height 60
click at [598, 178] on blockquote "Red: Missed/Mispronounced Words Green: Correct Words" at bounding box center [403, 164] width 552 height 37
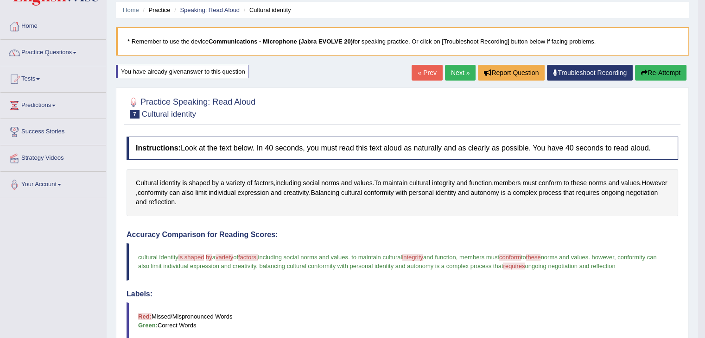
scroll to position [0, 0]
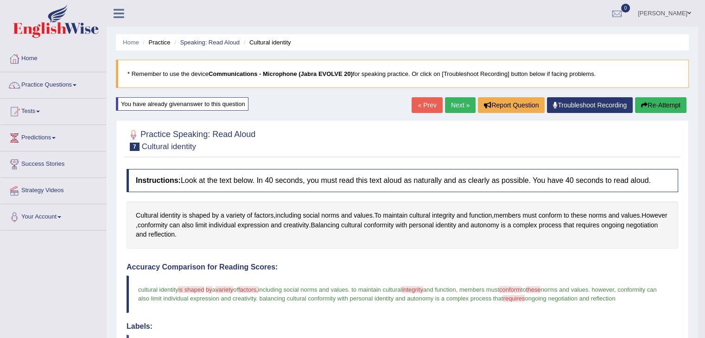
click at [460, 104] on link "Next »" at bounding box center [460, 105] width 31 height 16
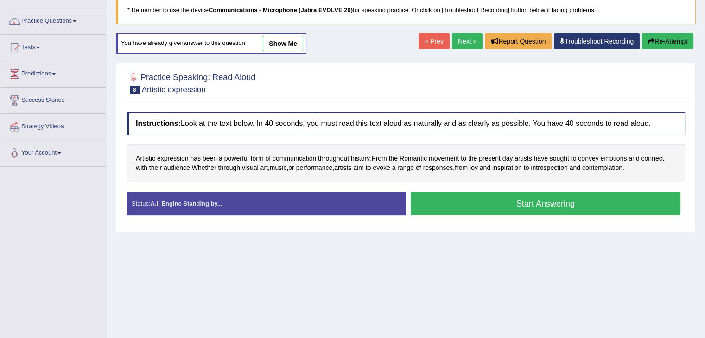
scroll to position [64, 0]
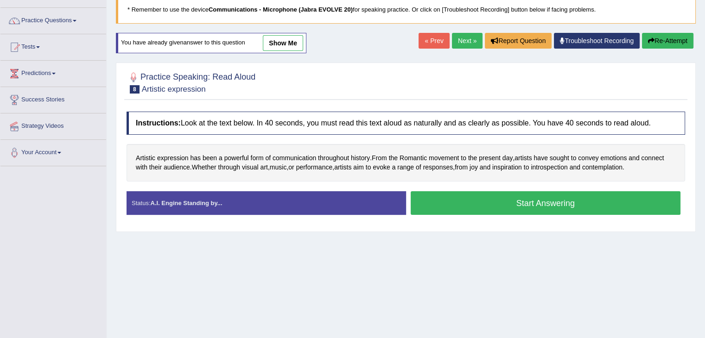
click at [283, 46] on link "show me" at bounding box center [283, 43] width 40 height 16
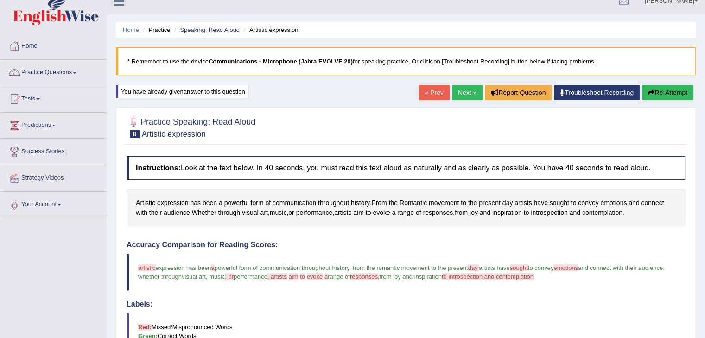
scroll to position [0, 0]
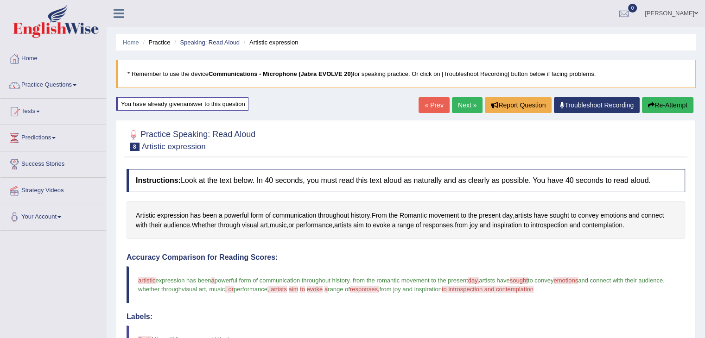
click at [673, 100] on button "Re-Attempt" at bounding box center [667, 105] width 51 height 16
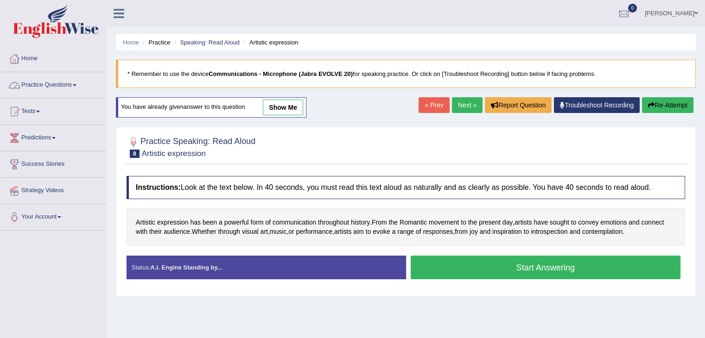
click at [71, 88] on link "Practice Questions" at bounding box center [53, 83] width 106 height 23
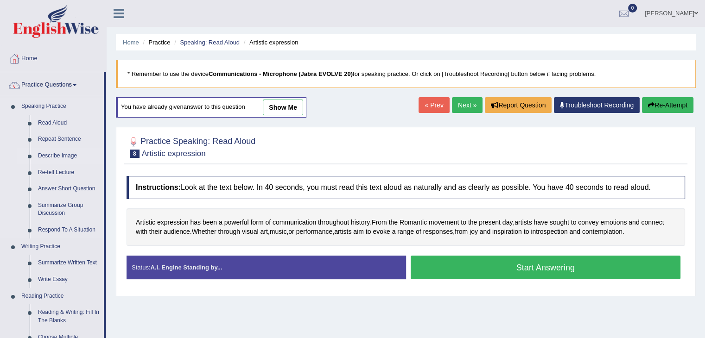
click at [56, 154] on link "Describe Image" at bounding box center [69, 156] width 70 height 17
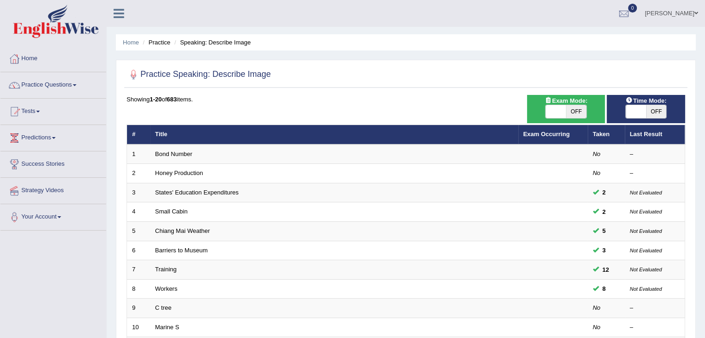
scroll to position [273, 0]
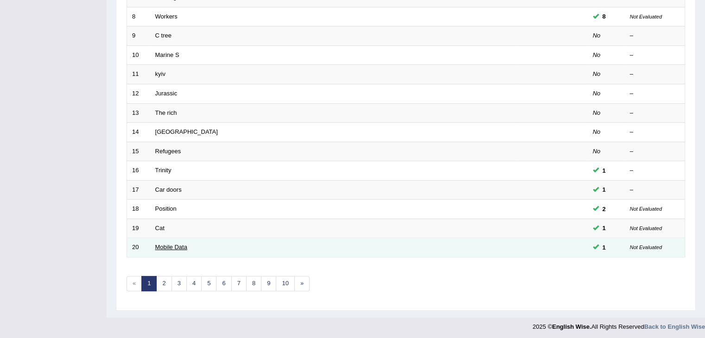
click at [165, 247] on link "Mobile Data" at bounding box center [171, 247] width 32 height 7
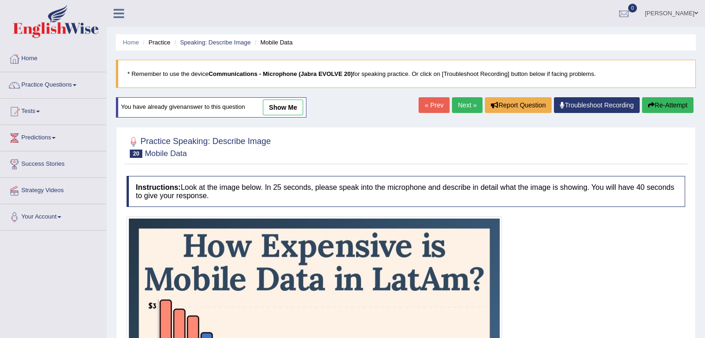
click at [285, 108] on link "show me" at bounding box center [283, 108] width 40 height 16
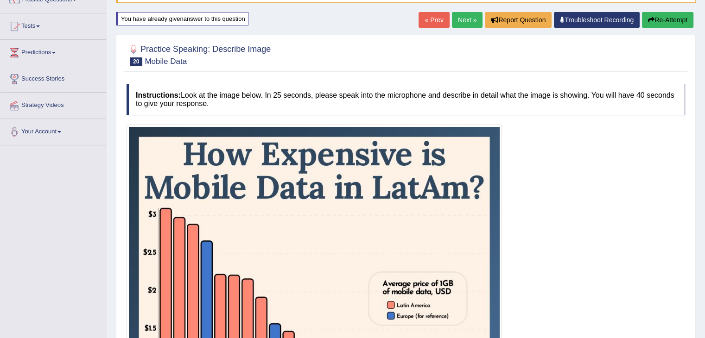
scroll to position [86, 0]
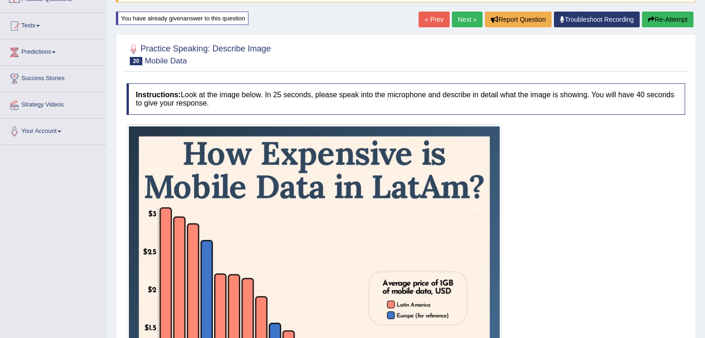
click at [681, 22] on button "Re-Attempt" at bounding box center [667, 20] width 51 height 16
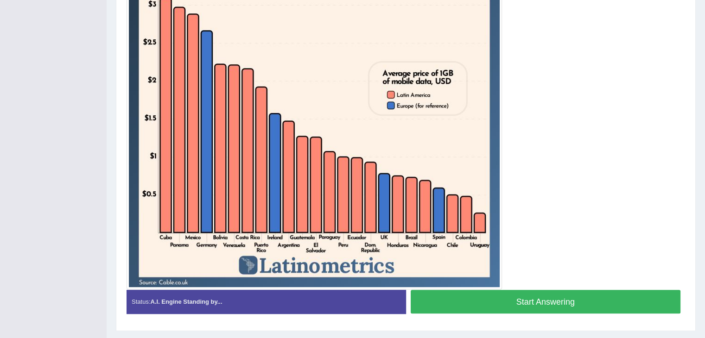
scroll to position [324, 0]
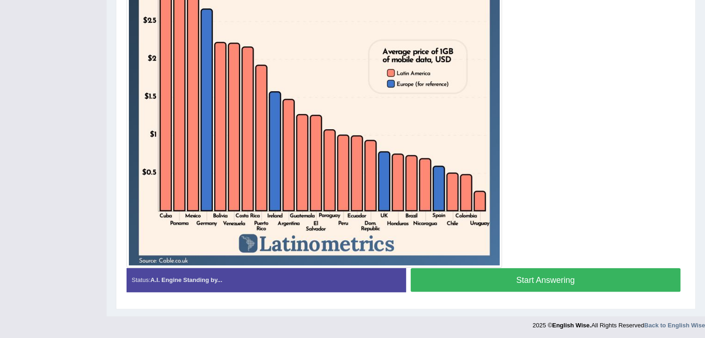
click at [452, 154] on img at bounding box center [314, 80] width 371 height 371
click at [515, 276] on button "Start Answering" at bounding box center [546, 280] width 270 height 24
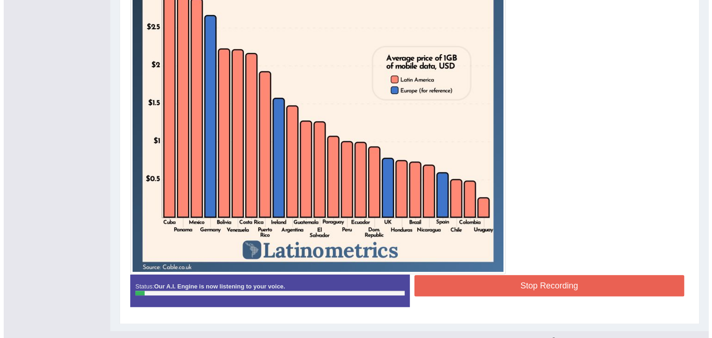
scroll to position [326, 0]
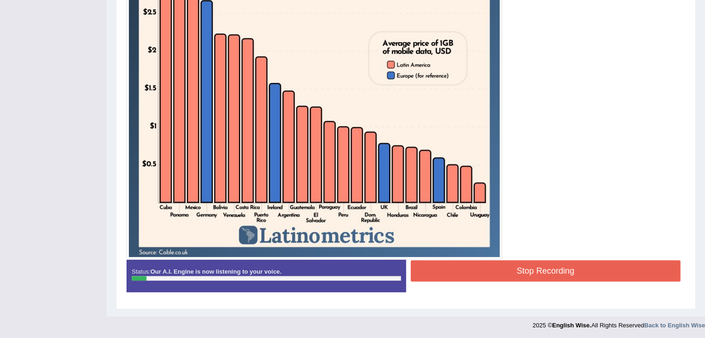
click at [528, 275] on button "Stop Recording" at bounding box center [546, 271] width 270 height 21
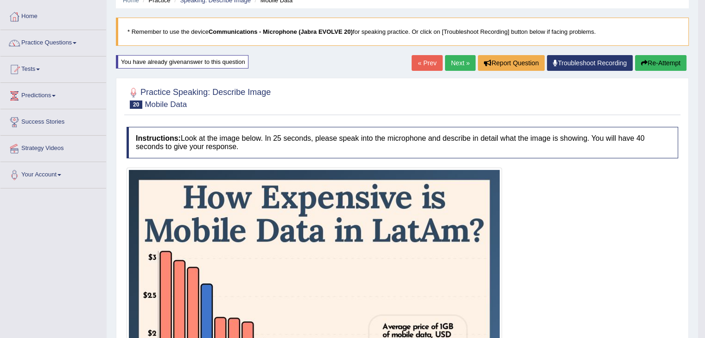
scroll to position [0, 0]
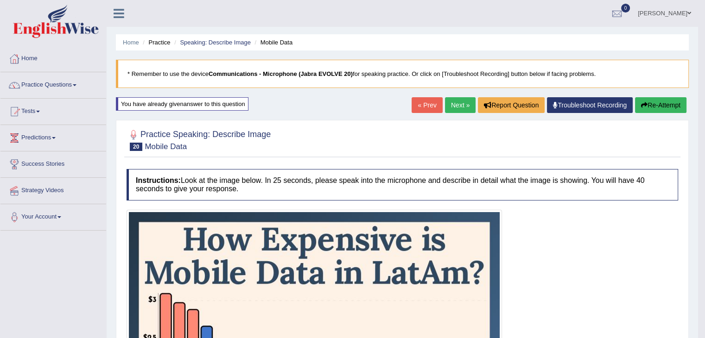
click at [668, 102] on button "Re-Attempt" at bounding box center [660, 105] width 51 height 16
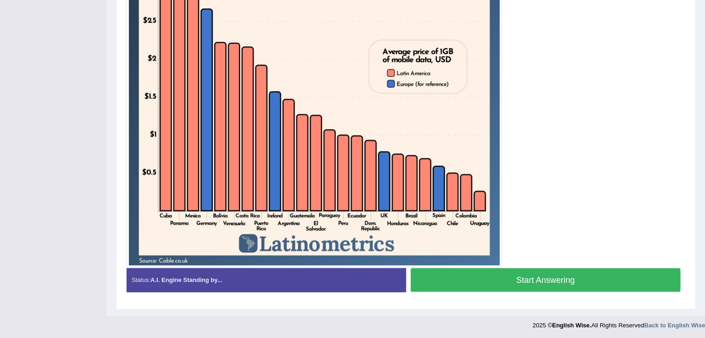
click at [521, 280] on button "Start Answering" at bounding box center [546, 280] width 270 height 24
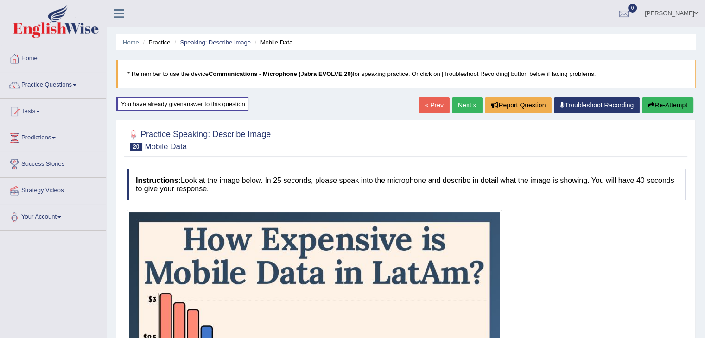
click at [674, 99] on button "Re-Attempt" at bounding box center [667, 105] width 51 height 16
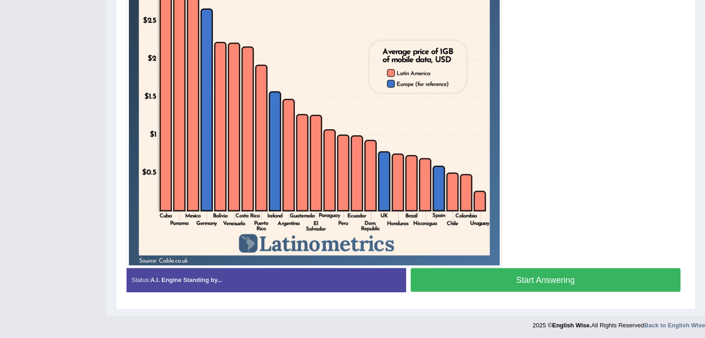
click at [547, 280] on button "Start Answering" at bounding box center [546, 280] width 270 height 24
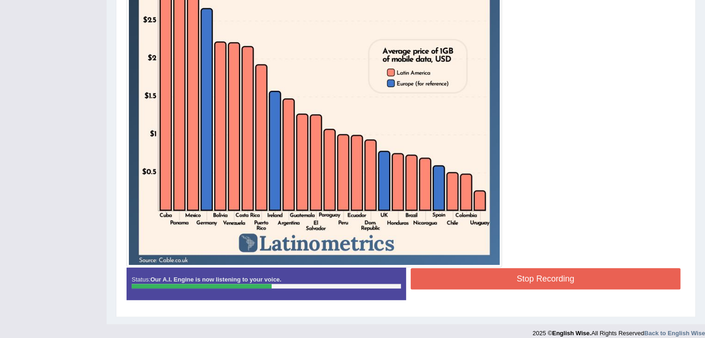
scroll to position [318, 0]
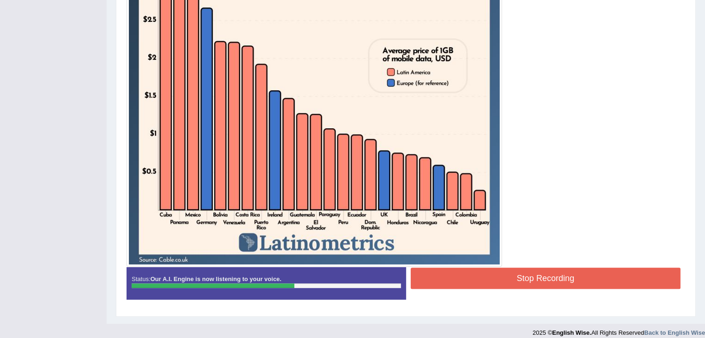
click at [600, 142] on div at bounding box center [406, 79] width 559 height 375
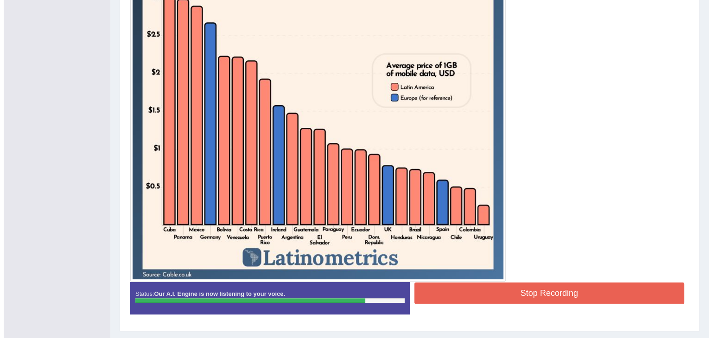
scroll to position [306, 0]
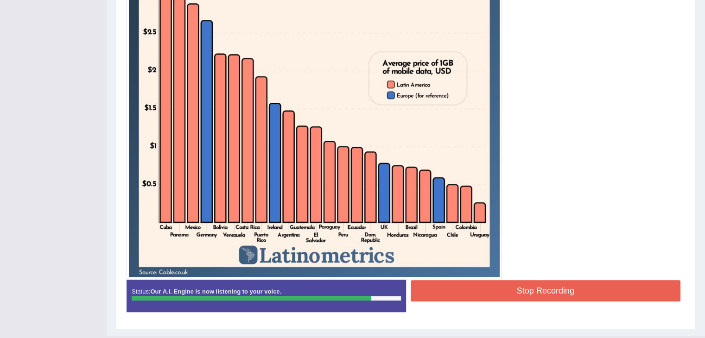
click at [503, 294] on button "Stop Recording" at bounding box center [546, 290] width 270 height 21
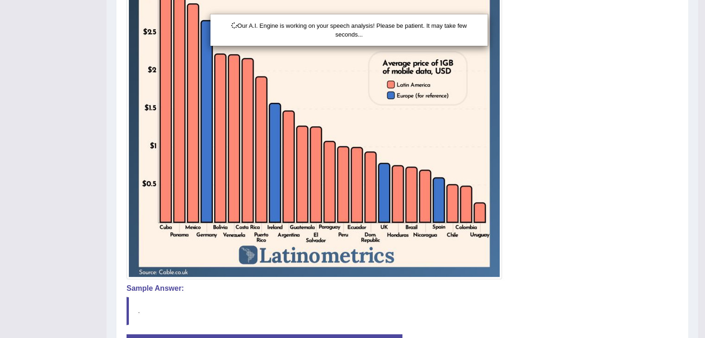
click at [214, 281] on div "Our A.I. Engine is working on your speech analysis! Please be patient. It may t…" at bounding box center [352, 169] width 705 height 338
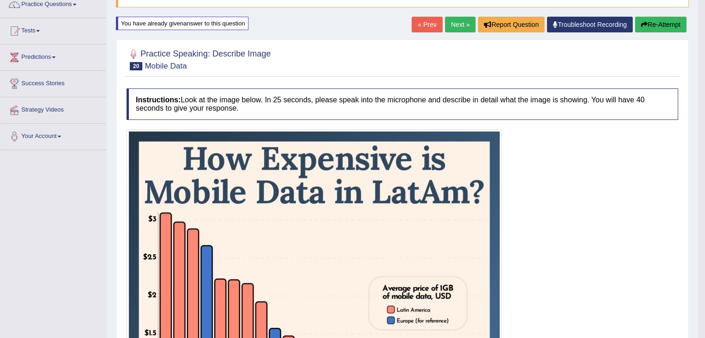
scroll to position [0, 0]
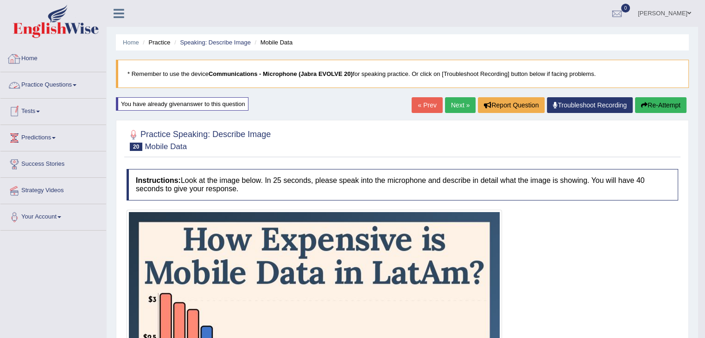
click at [30, 60] on link "Home" at bounding box center [53, 57] width 106 height 23
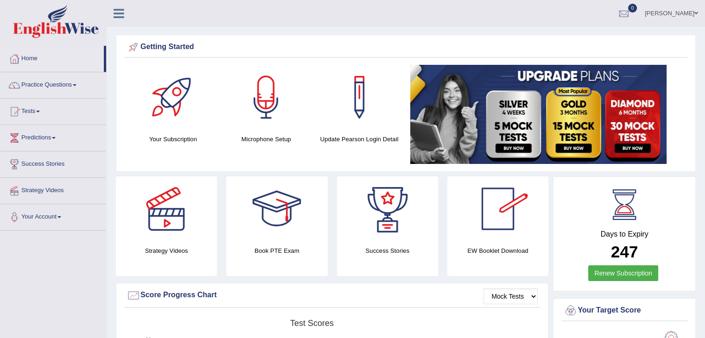
scroll to position [296, 0]
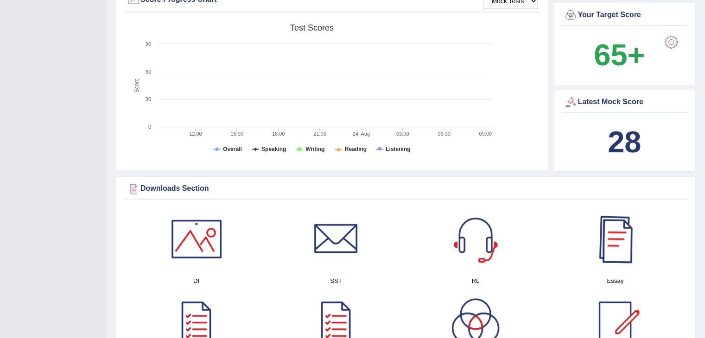
click at [616, 256] on div at bounding box center [615, 239] width 65 height 65
